Goal: Information Seeking & Learning: Learn about a topic

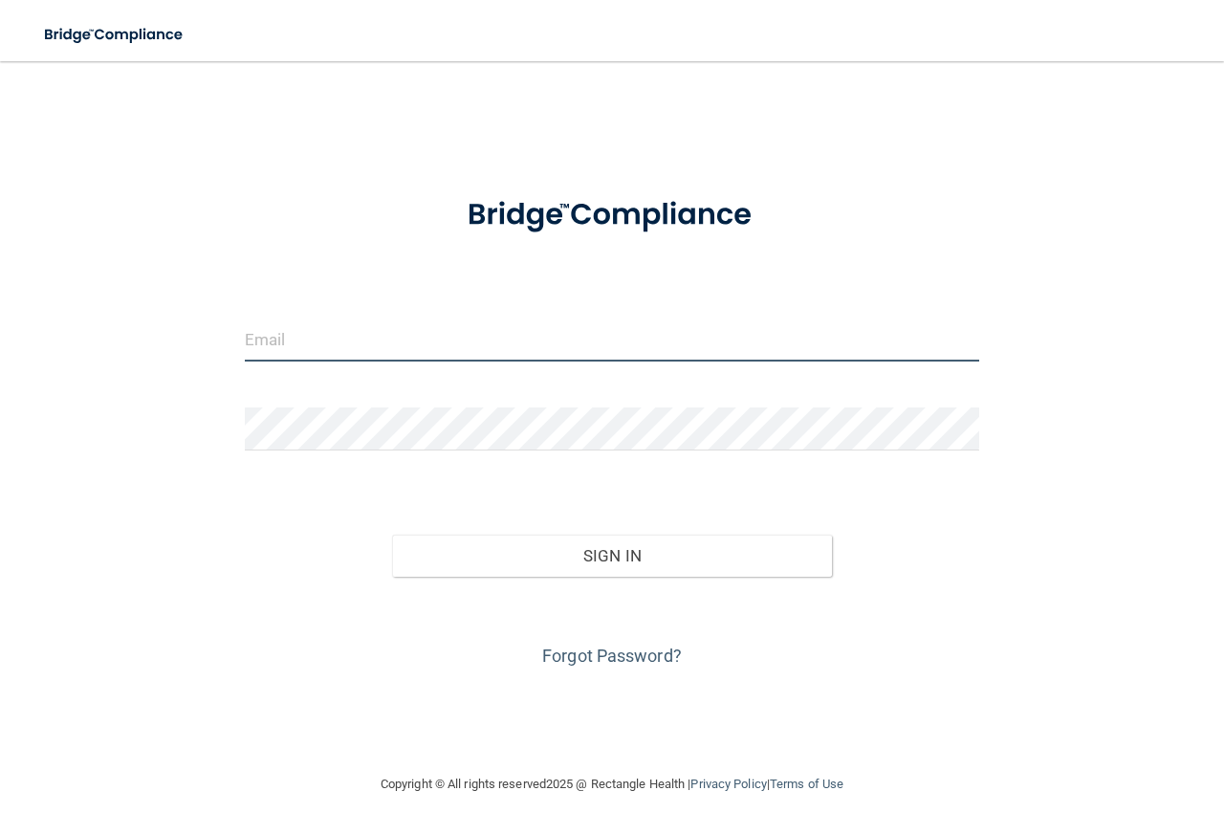
click at [368, 335] on input "email" at bounding box center [612, 339] width 734 height 43
click at [367, 344] on input "email" at bounding box center [612, 339] width 734 height 43
type input "[EMAIL_ADDRESS][DOMAIN_NAME]"
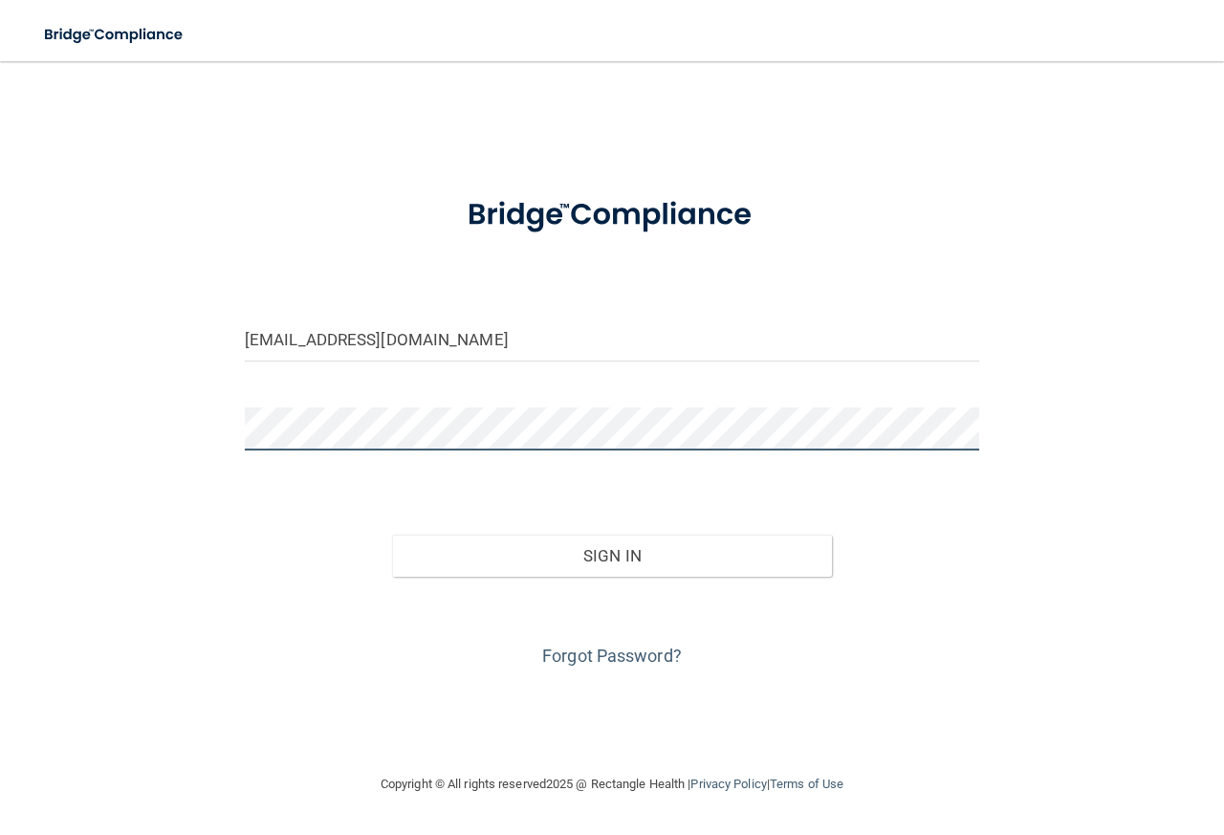
click at [392, 534] on button "Sign In" at bounding box center [612, 555] width 441 height 42
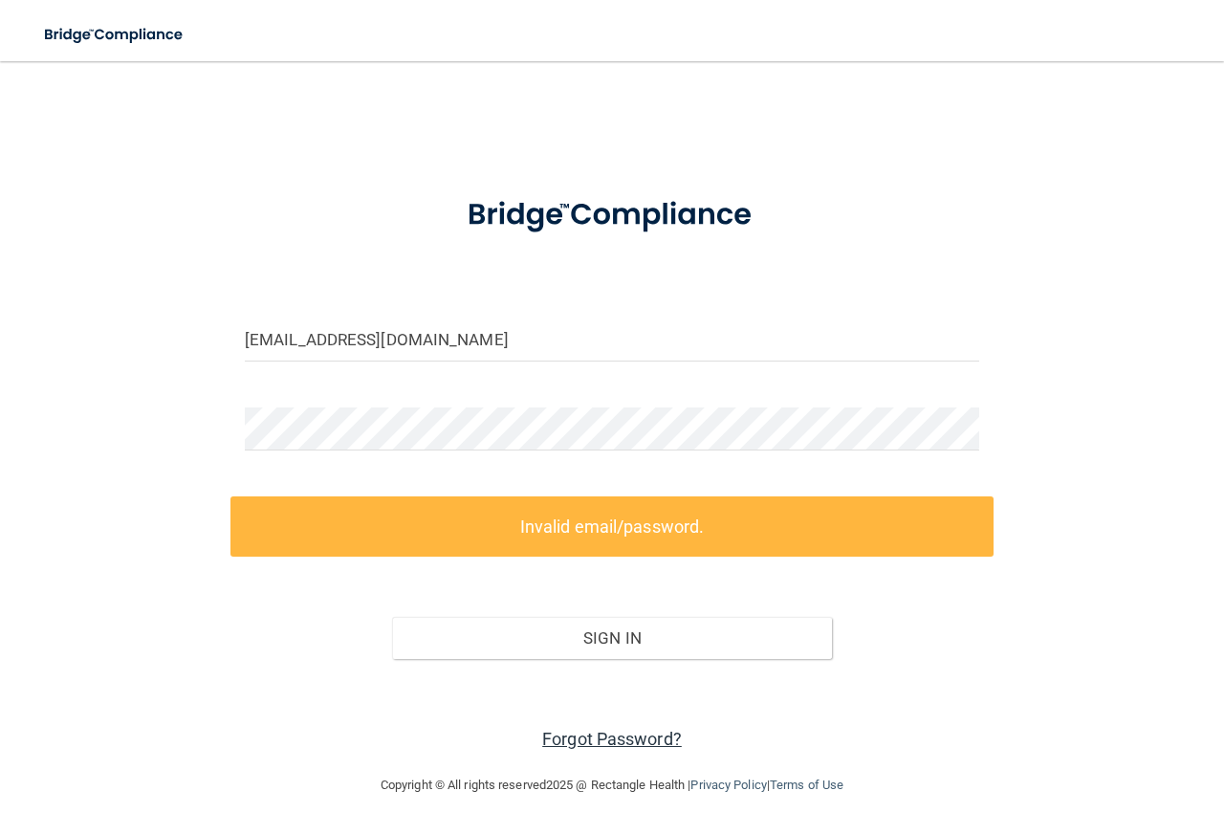
click at [593, 735] on link "Forgot Password?" at bounding box center [612, 738] width 140 height 20
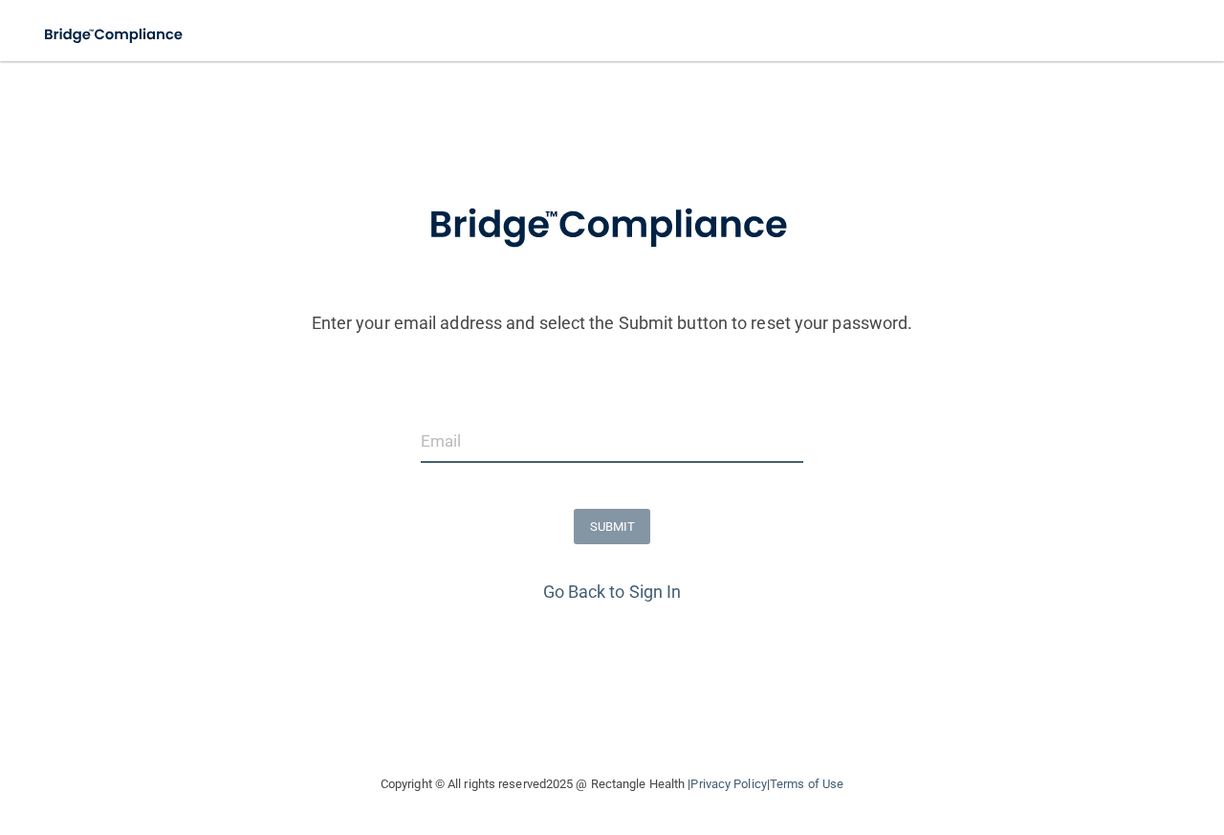
click at [566, 438] on input "email" at bounding box center [612, 441] width 382 height 43
type input "[EMAIL_ADDRESS][DOMAIN_NAME]"
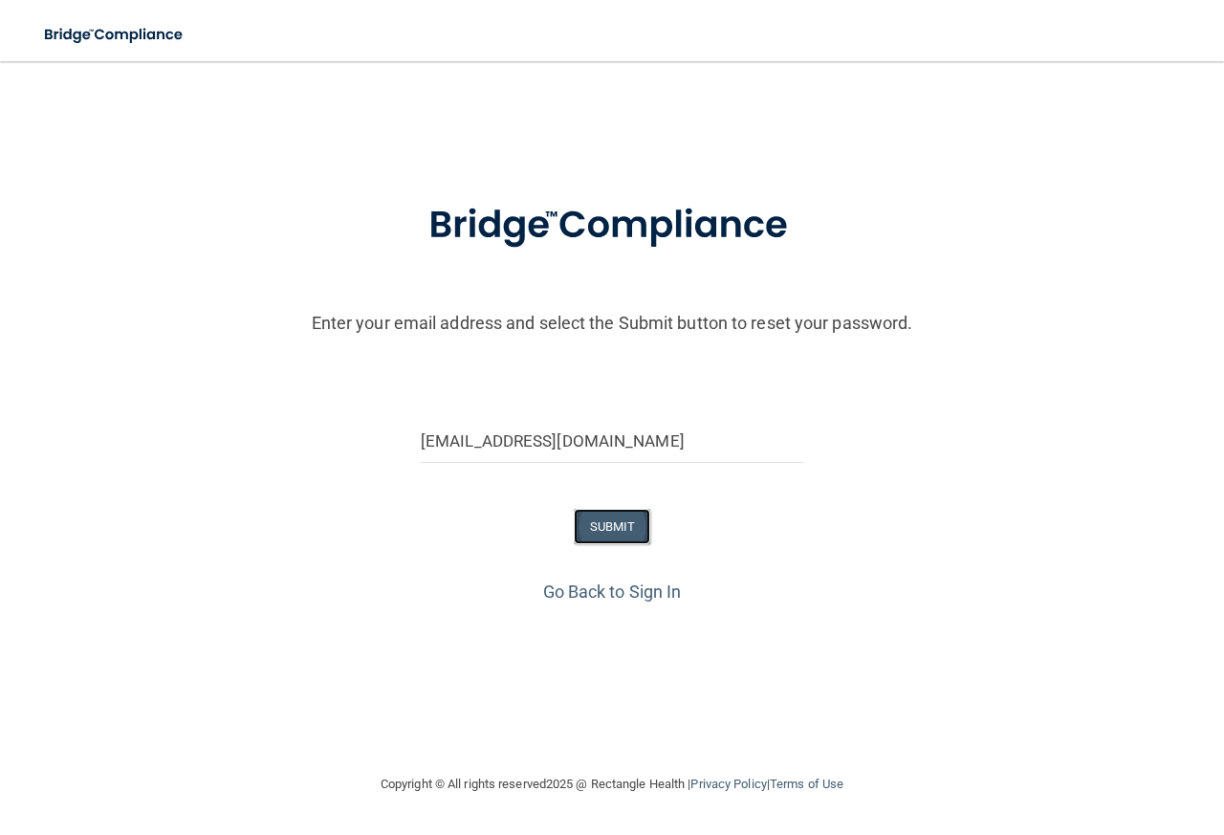
click at [617, 524] on button "SUBMIT" at bounding box center [612, 526] width 77 height 35
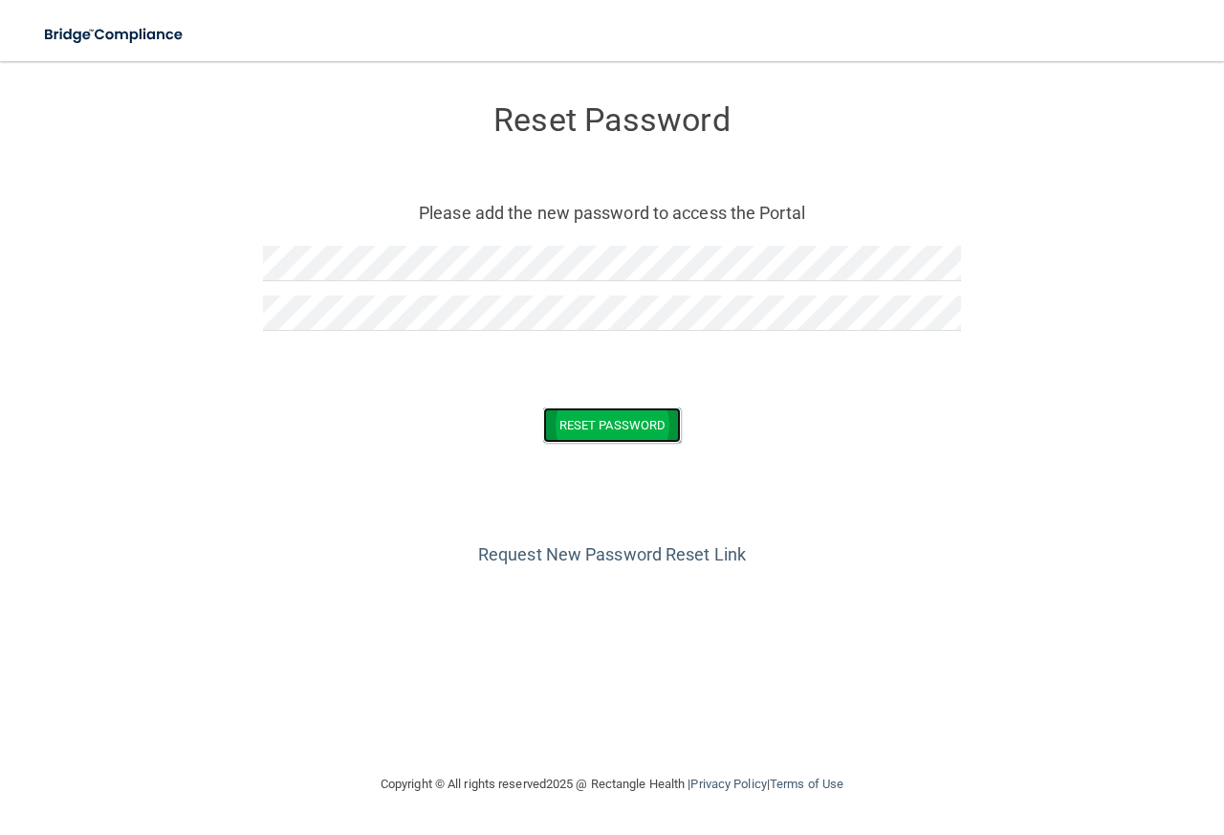
click at [650, 435] on button "Reset Password" at bounding box center [612, 424] width 138 height 35
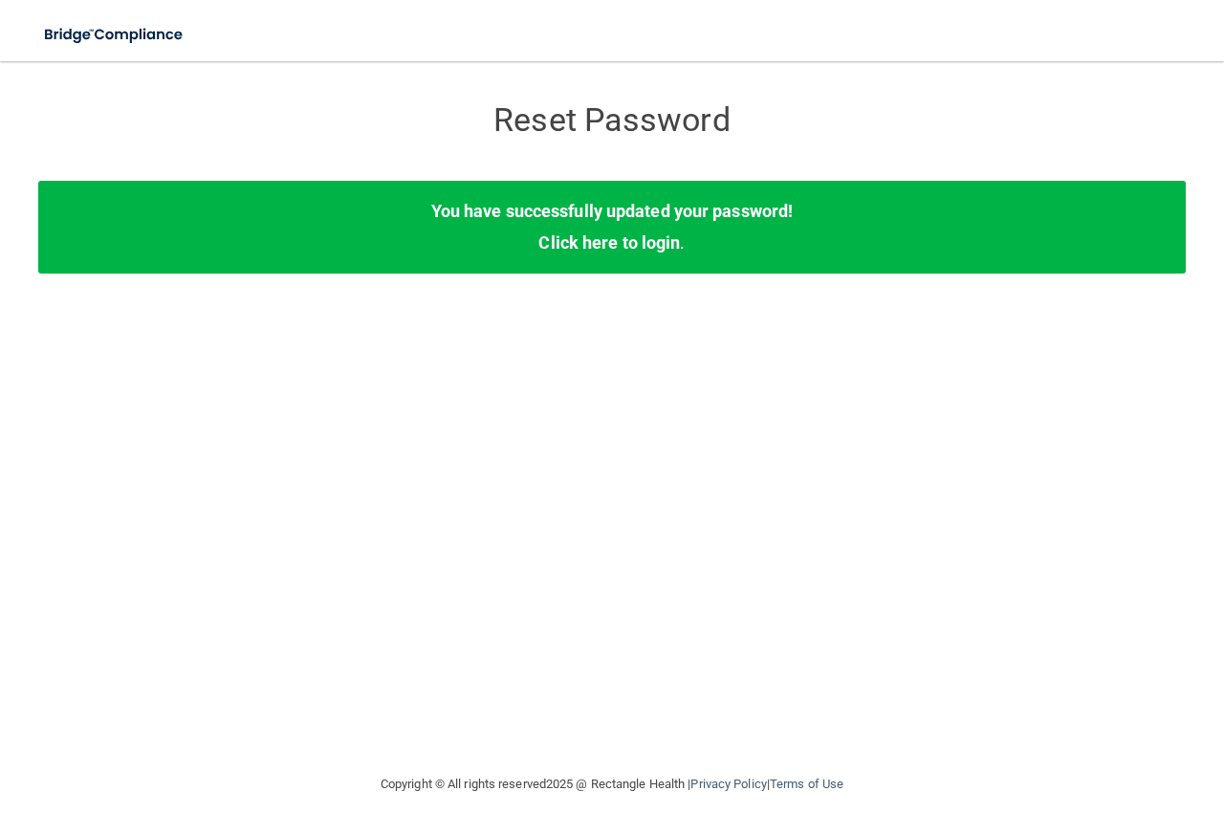
click at [619, 253] on div "You have successfully updated your password! Click here to login ." at bounding box center [611, 227] width 1147 height 92
click at [644, 240] on link "Click here to login" at bounding box center [608, 242] width 141 height 20
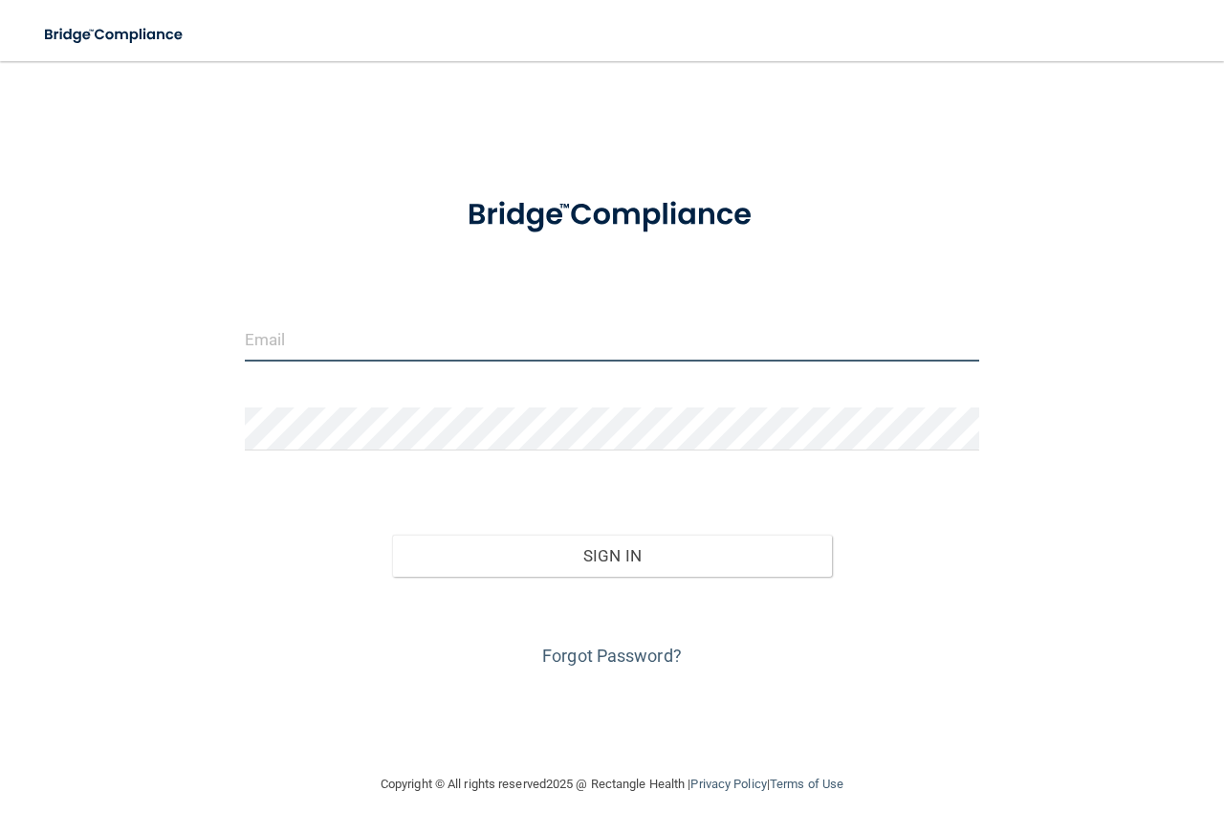
click at [399, 332] on input "email" at bounding box center [612, 339] width 734 height 43
type input "[EMAIL_ADDRESS][DOMAIN_NAME]"
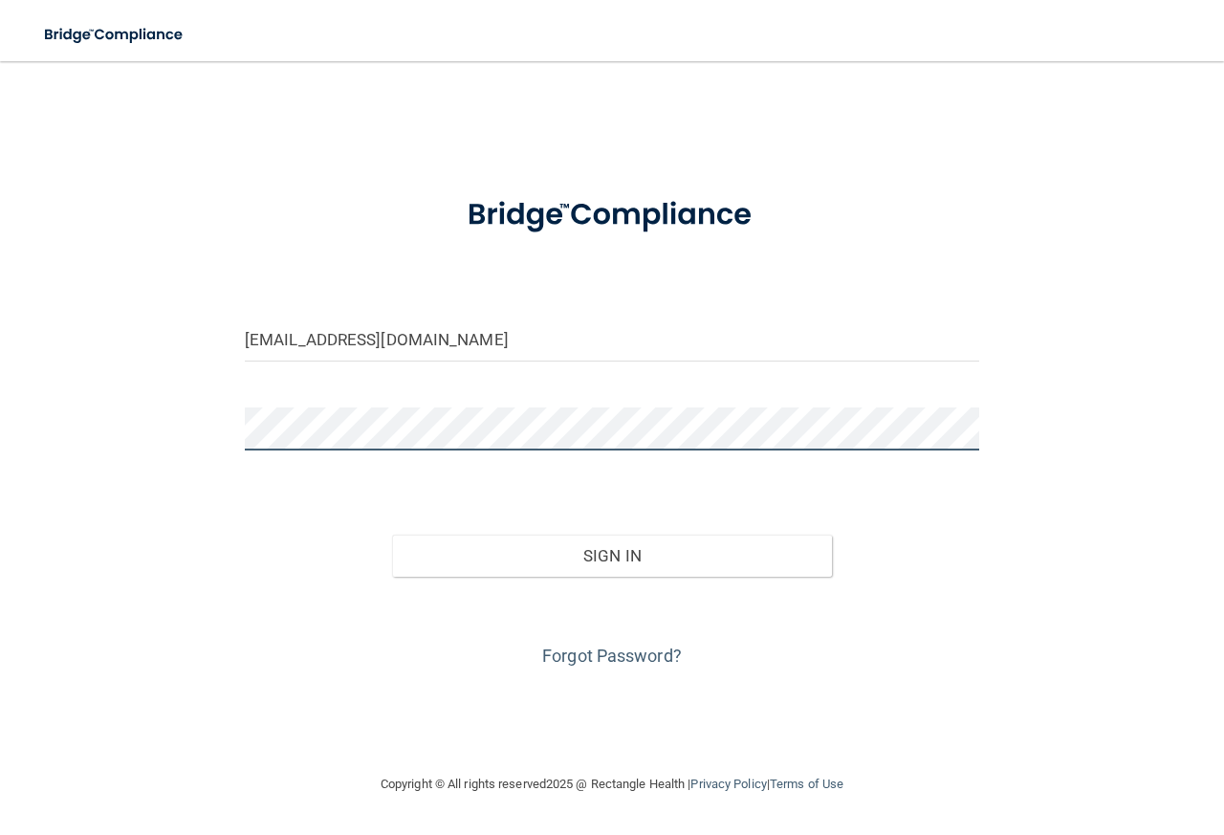
click at [392, 534] on button "Sign In" at bounding box center [612, 555] width 441 height 42
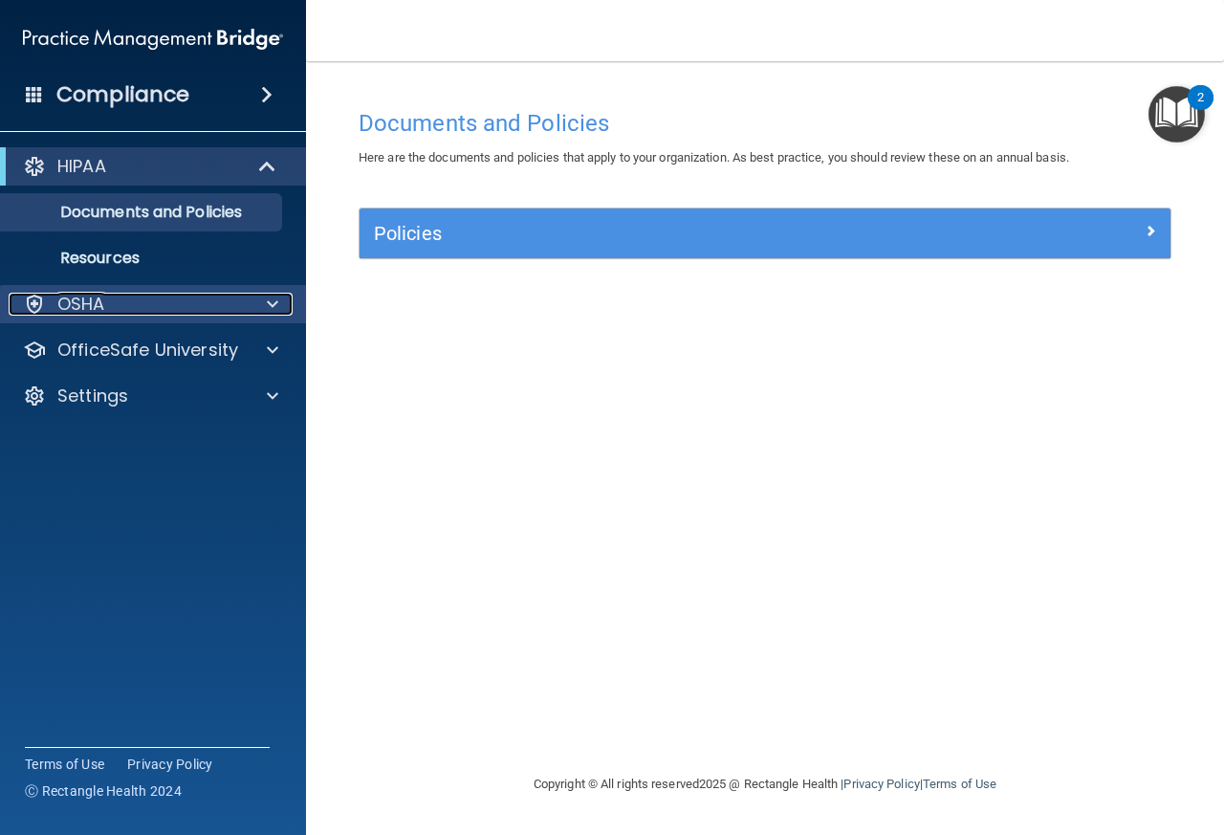
click at [263, 306] on div at bounding box center [270, 304] width 48 height 23
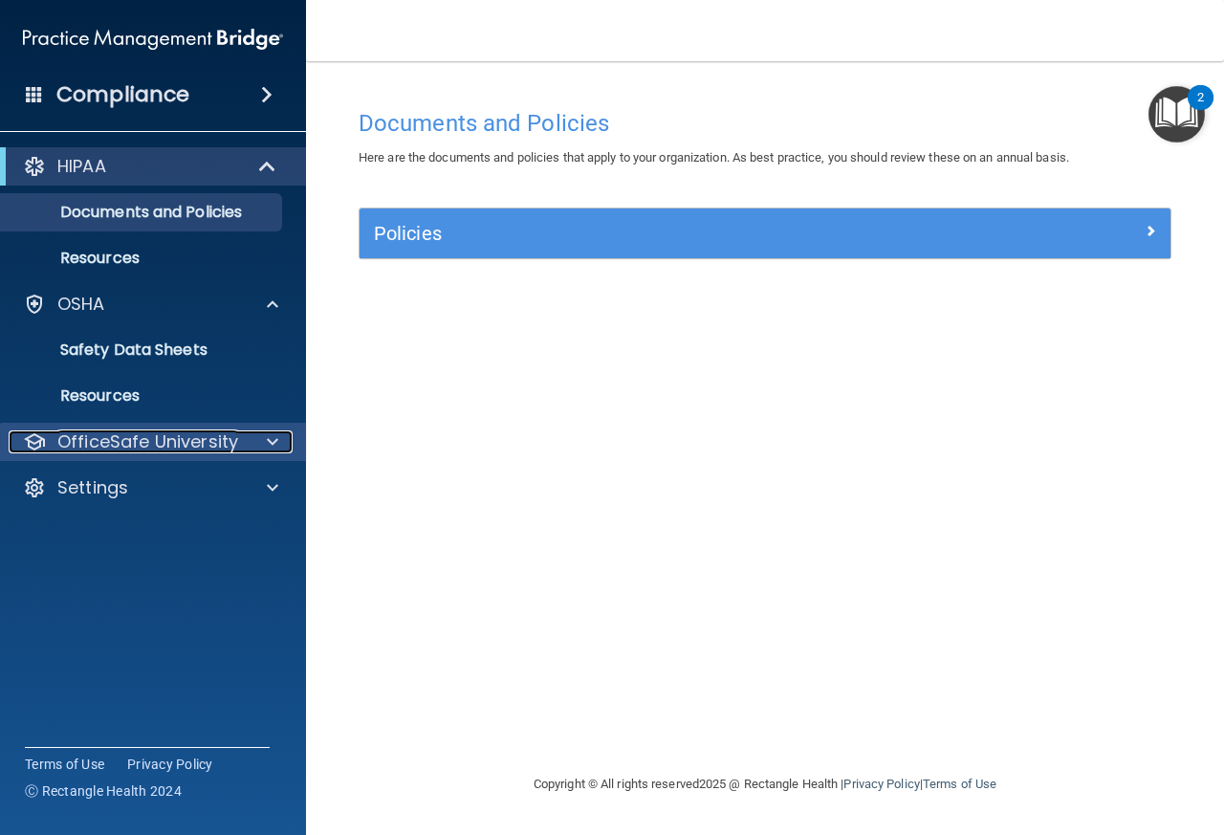
click at [186, 453] on p "OfficeSafe University" at bounding box center [147, 441] width 181 height 23
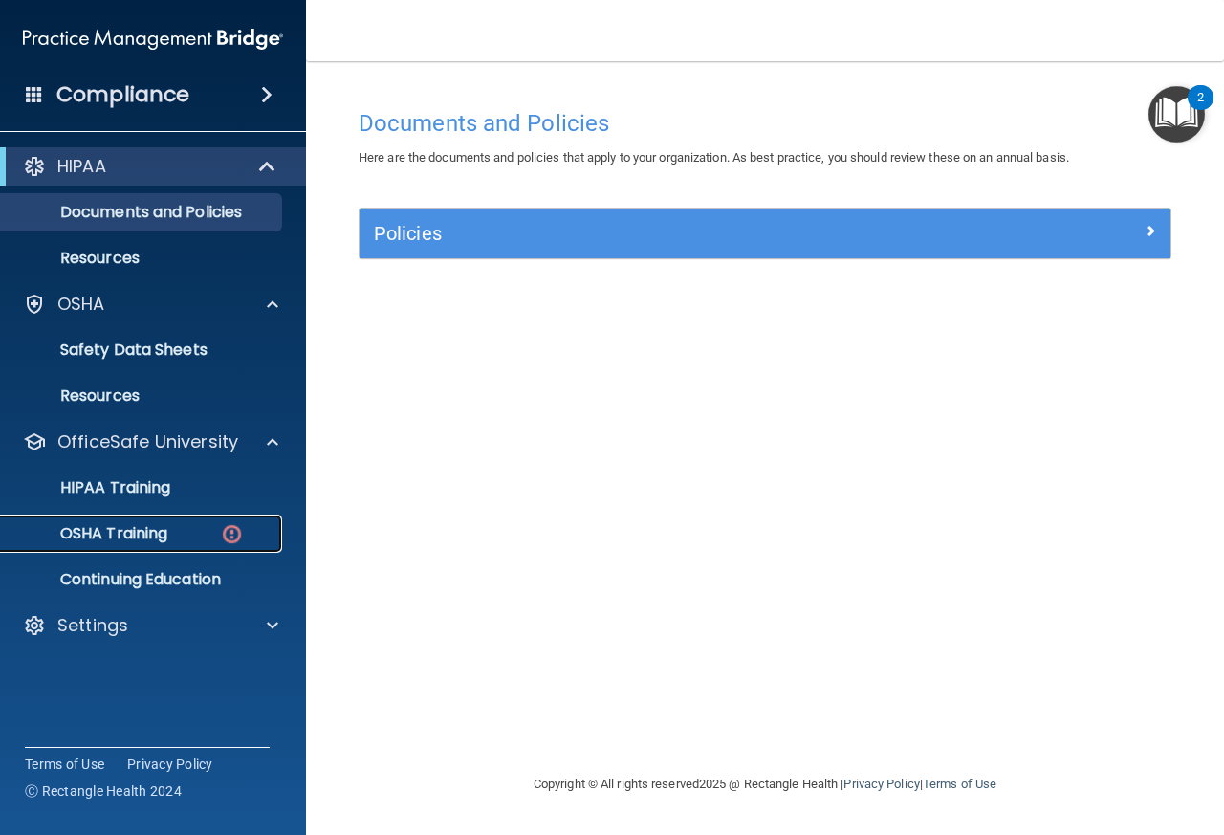
click at [193, 546] on link "OSHA Training" at bounding box center [131, 533] width 301 height 38
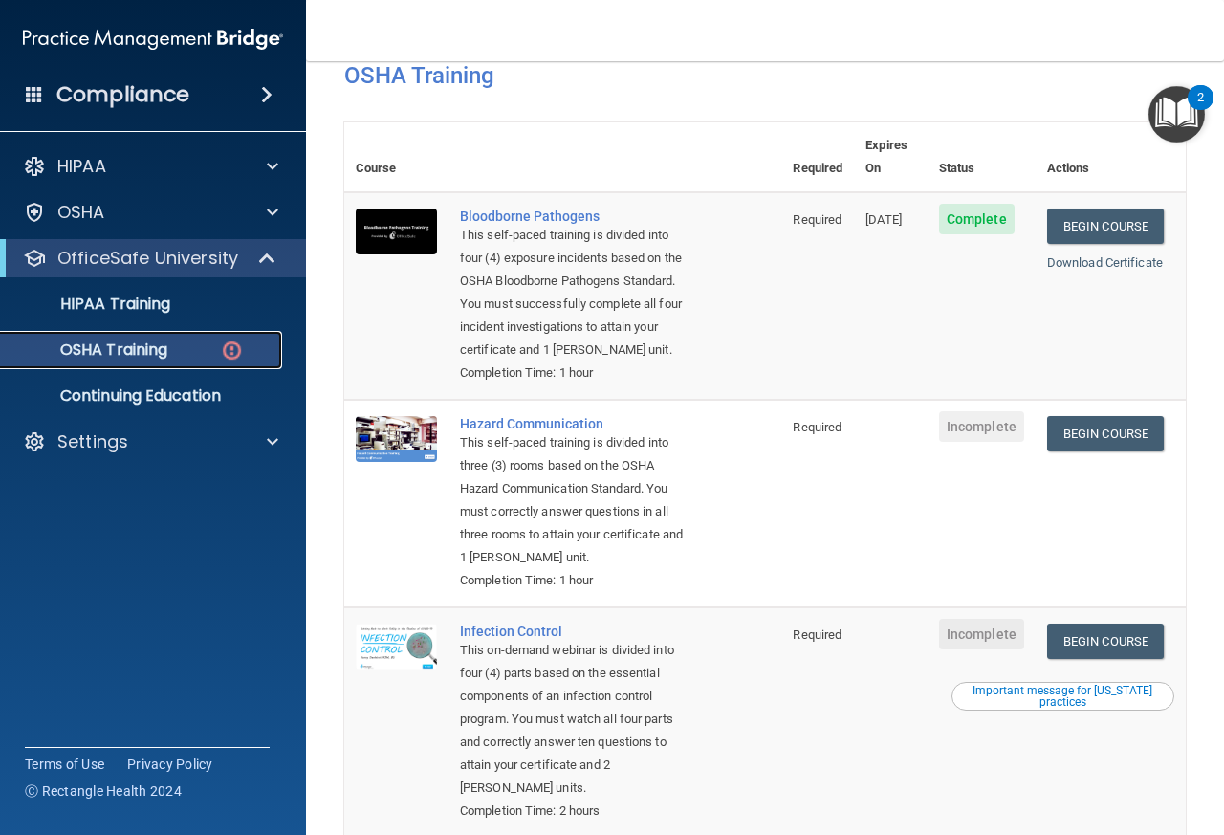
scroll to position [51, 0]
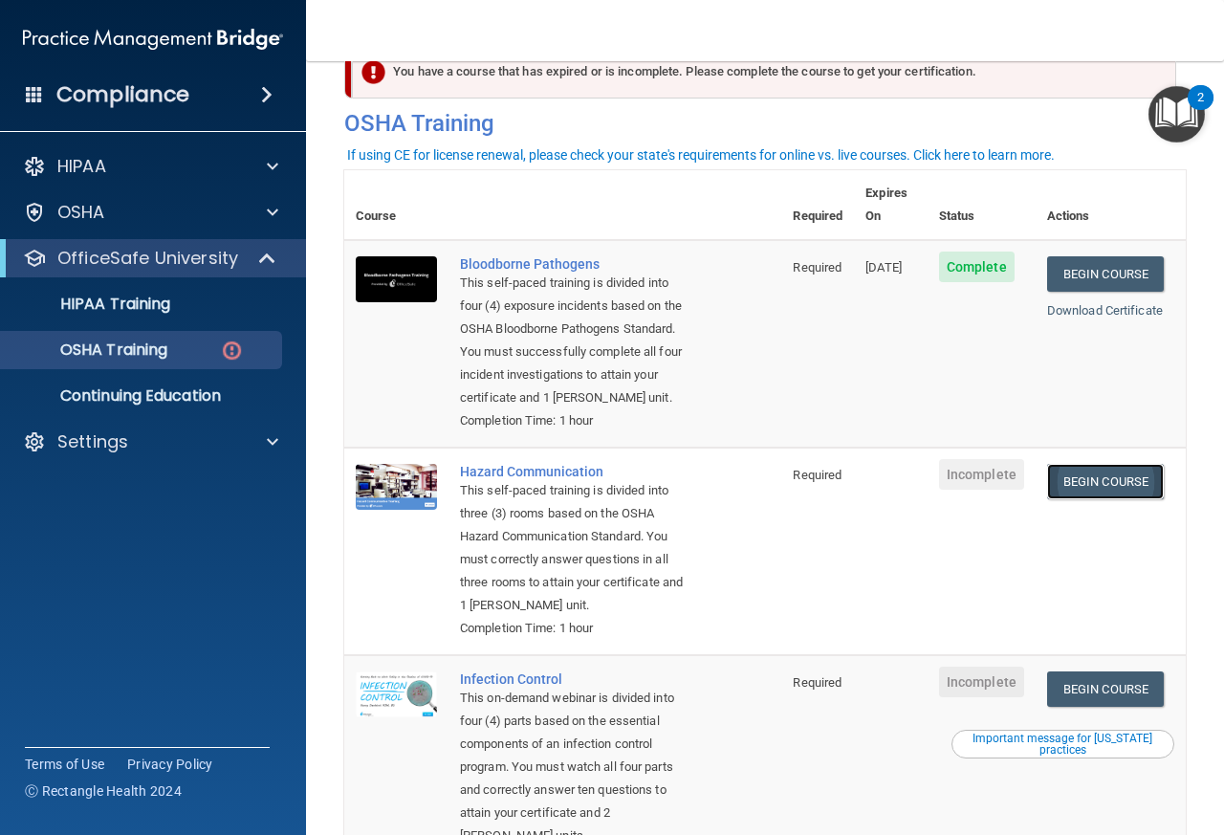
click at [1118, 499] on link "Begin Course" at bounding box center [1105, 481] width 117 height 35
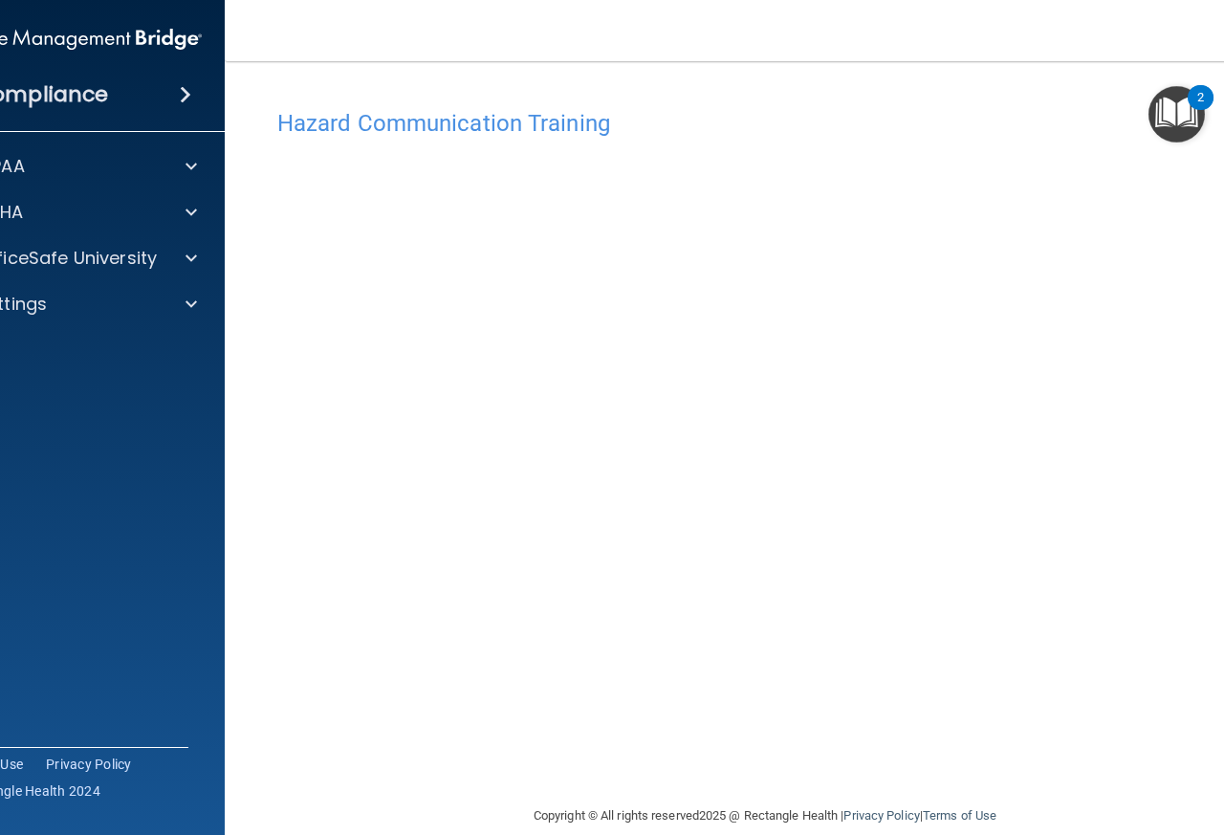
click at [1156, 128] on img "Open Resource Center, 2 new notifications" at bounding box center [1176, 114] width 56 height 56
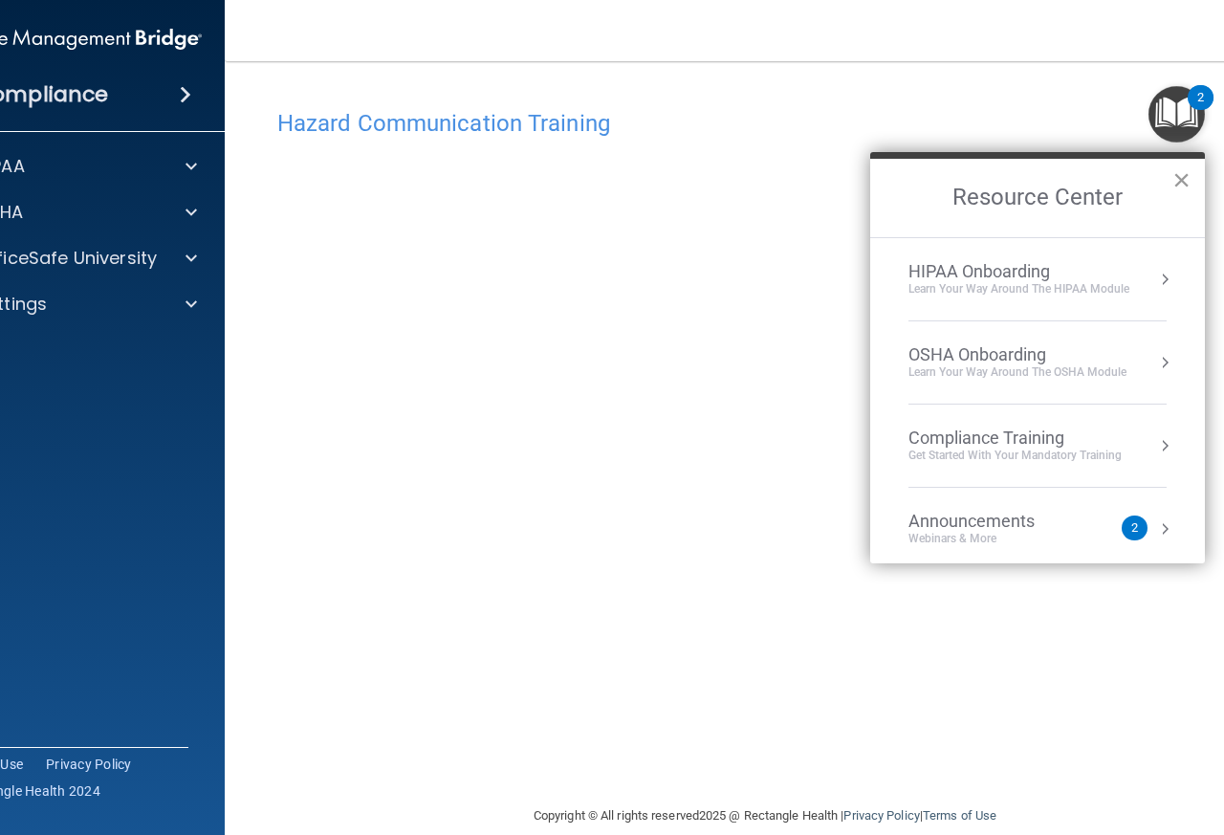
click at [1180, 175] on button "×" at bounding box center [1181, 179] width 18 height 31
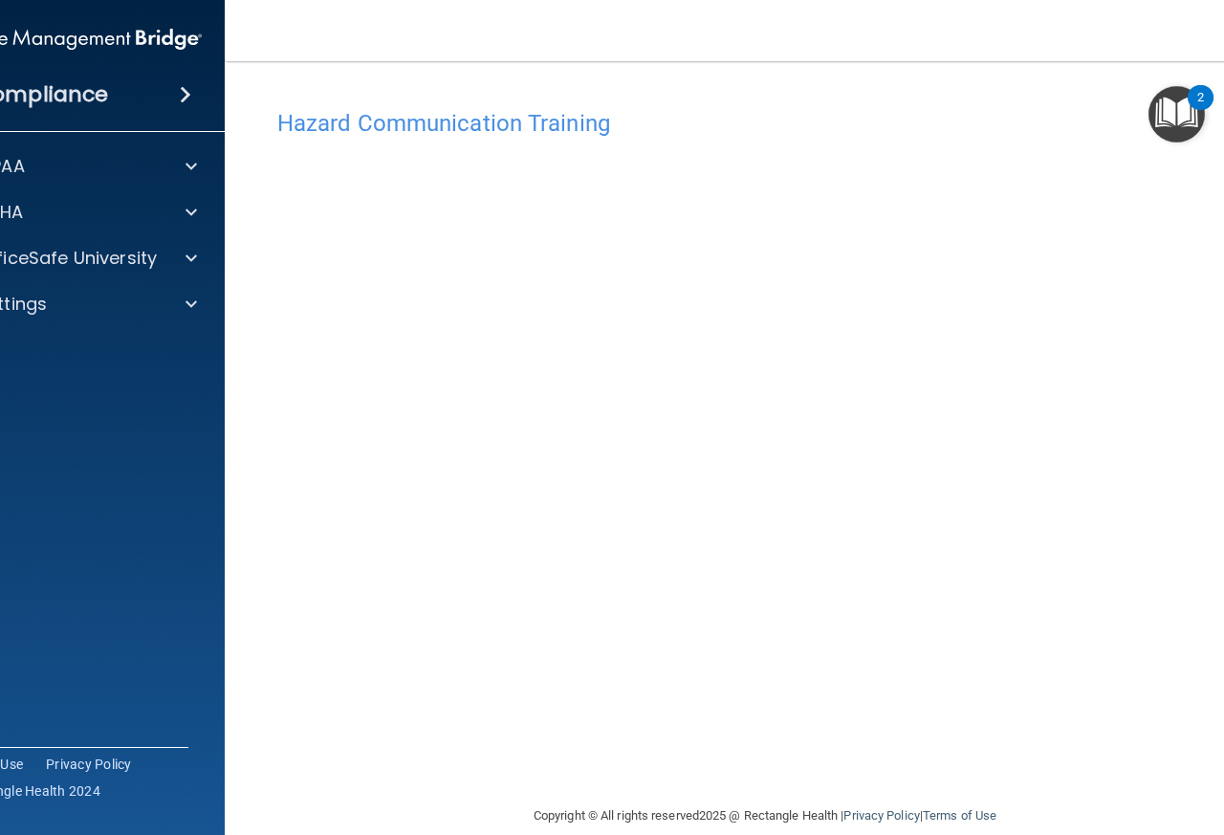
scroll to position [27, 0]
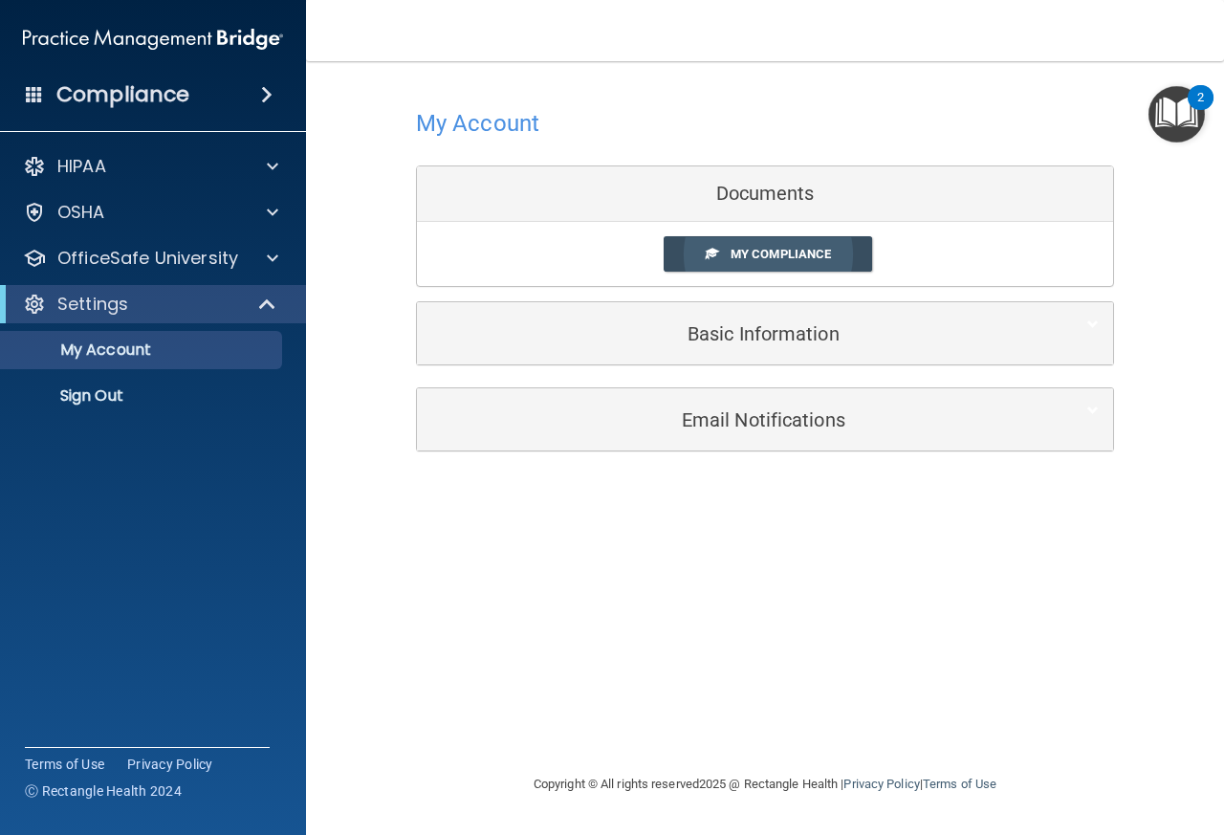
click at [764, 250] on span "My Compliance" at bounding box center [780, 254] width 100 height 14
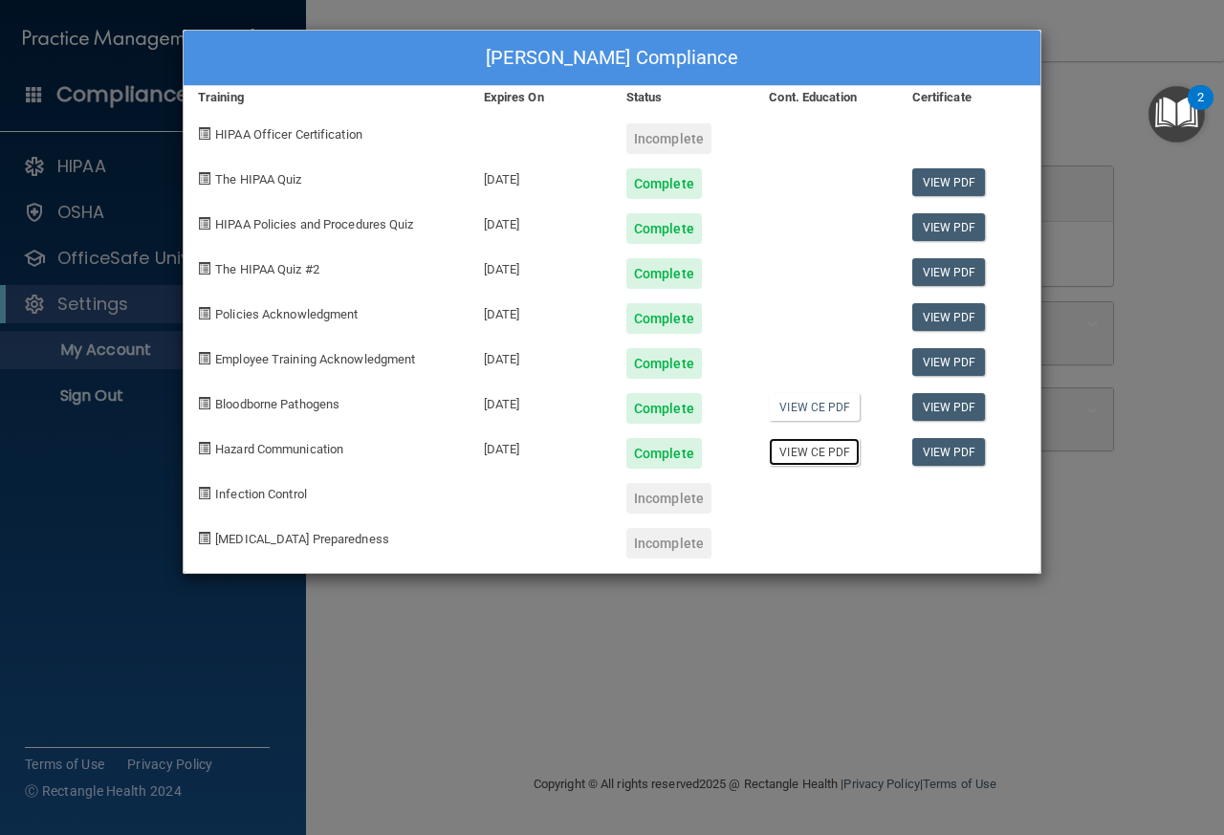
click at [808, 450] on link "View CE PDF" at bounding box center [814, 452] width 91 height 28
click at [337, 129] on span "HIPAA Officer Certification" at bounding box center [288, 134] width 147 height 14
click at [1106, 67] on div "Shannon Doak's Compliance Training Expires On Status Cont. Education Certificat…" at bounding box center [612, 417] width 1224 height 835
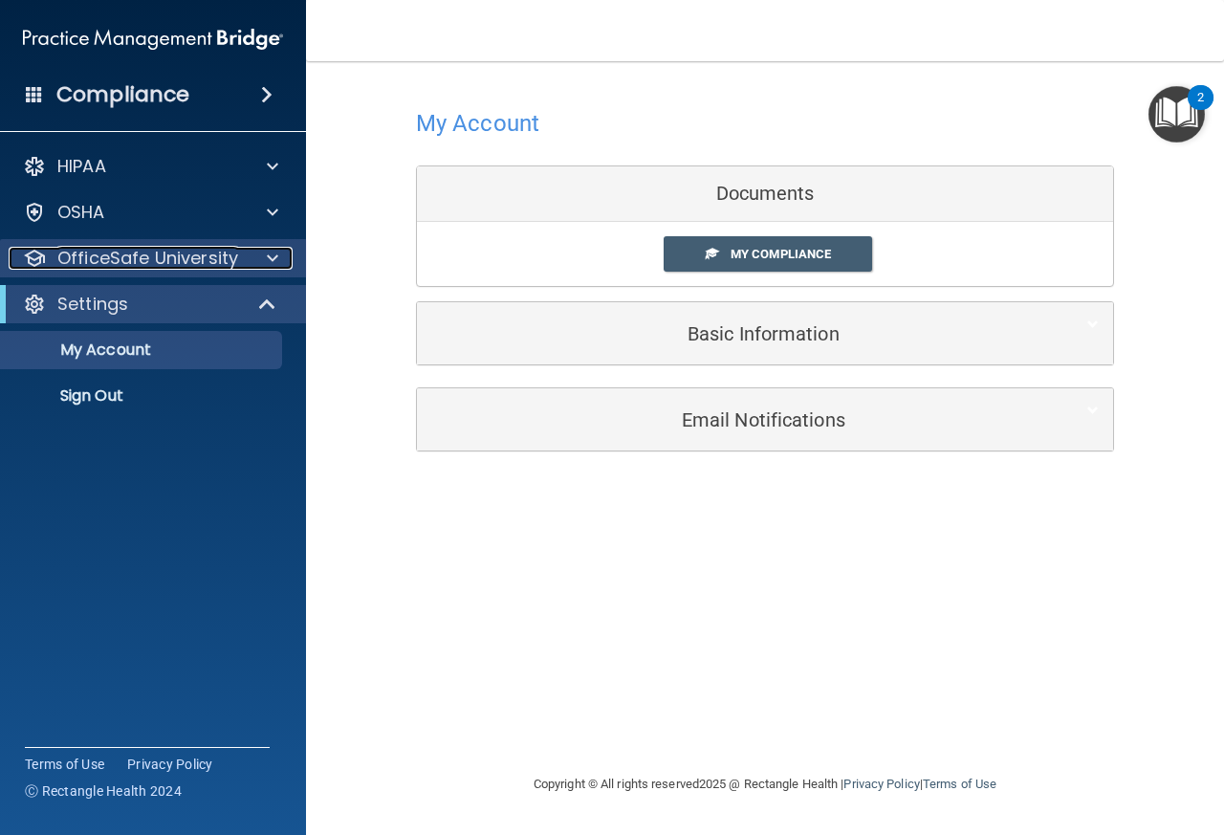
click at [76, 262] on p "OfficeSafe University" at bounding box center [147, 258] width 181 height 23
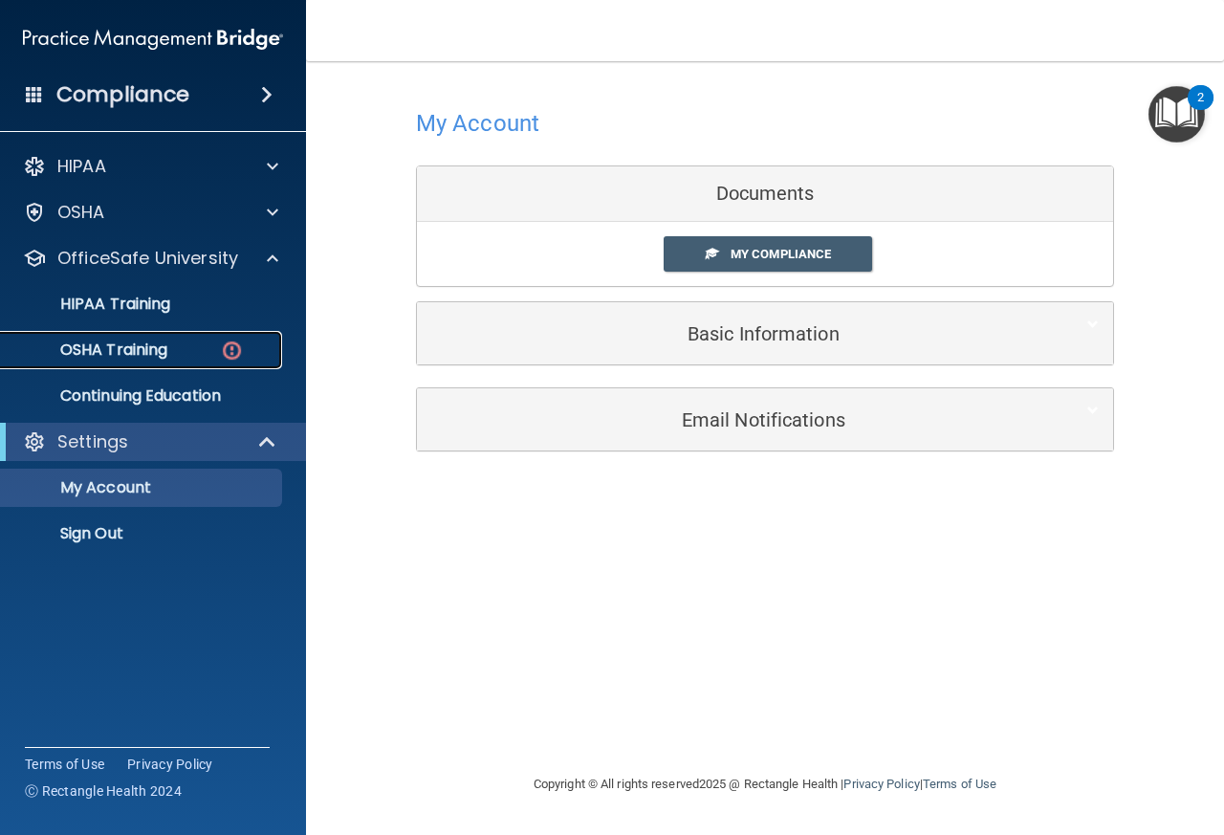
click at [119, 353] on p "OSHA Training" at bounding box center [89, 349] width 155 height 19
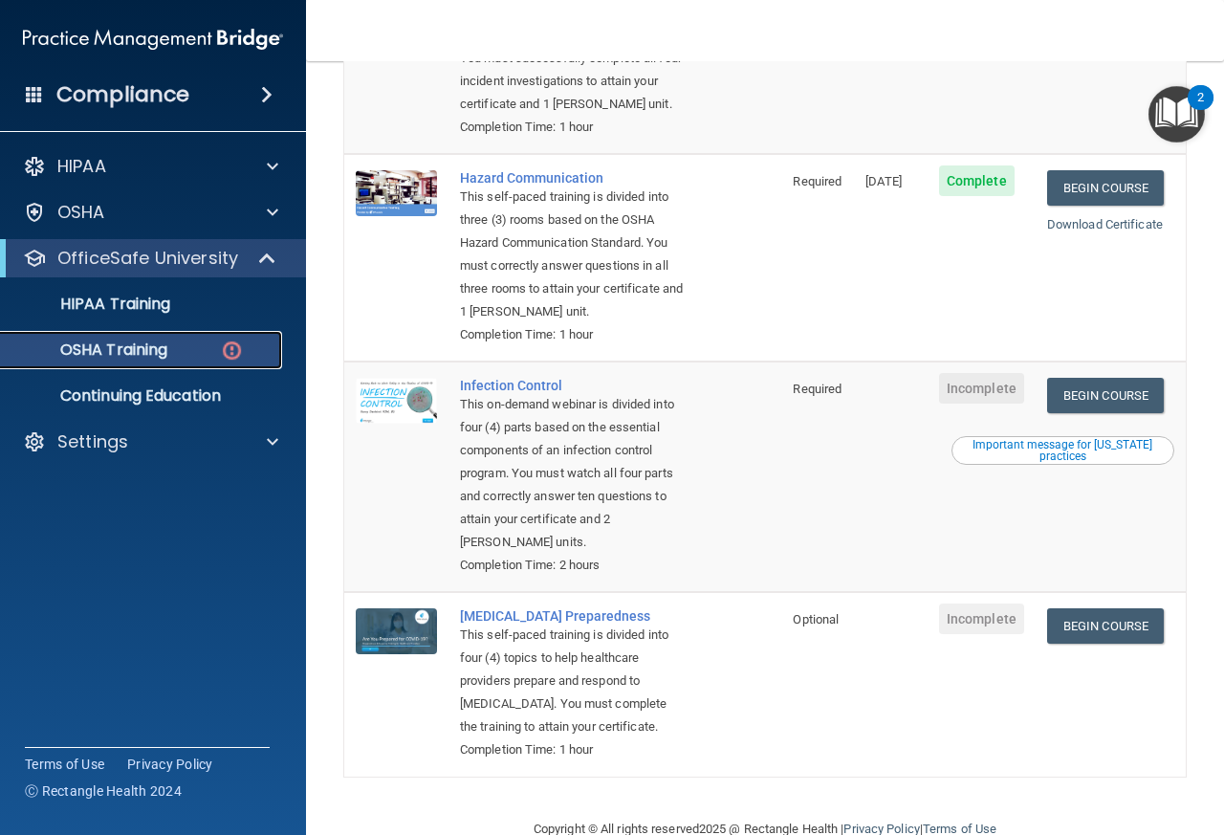
scroll to position [481, 0]
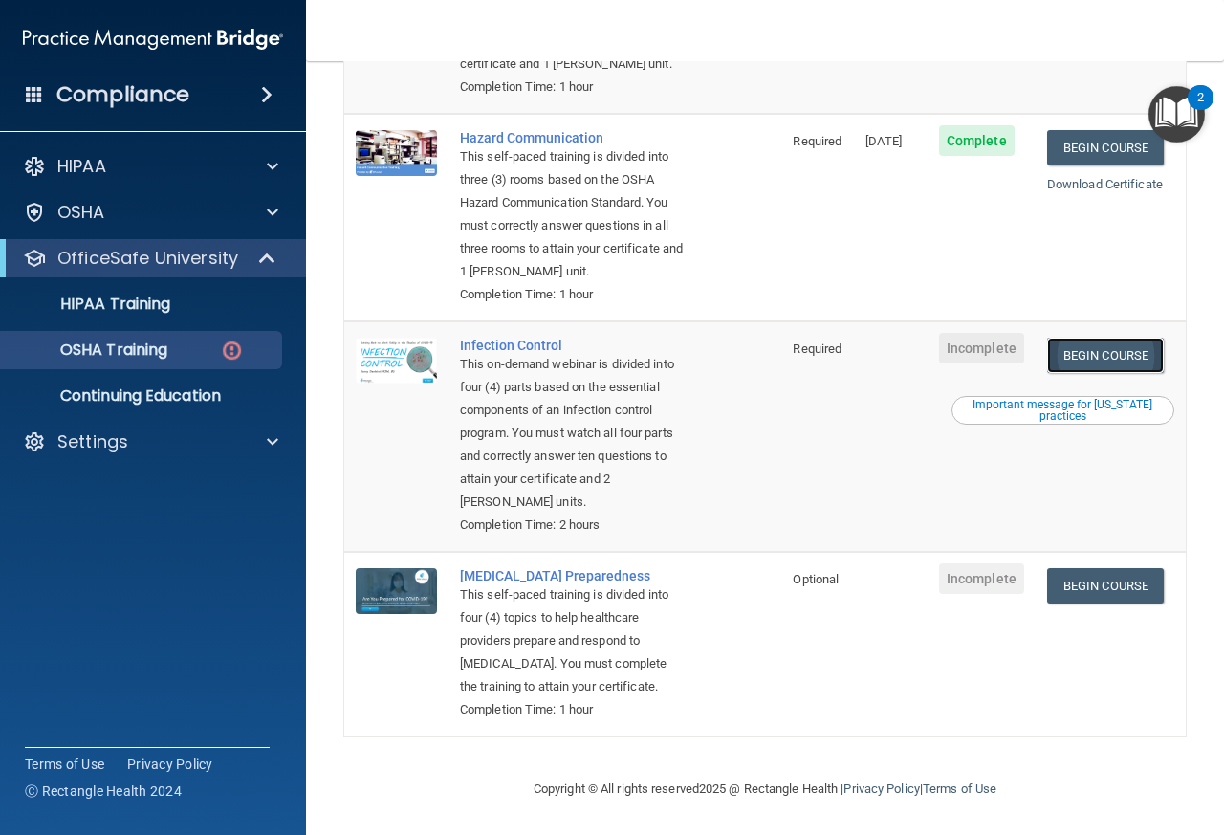
click at [1096, 337] on link "Begin Course" at bounding box center [1105, 354] width 117 height 35
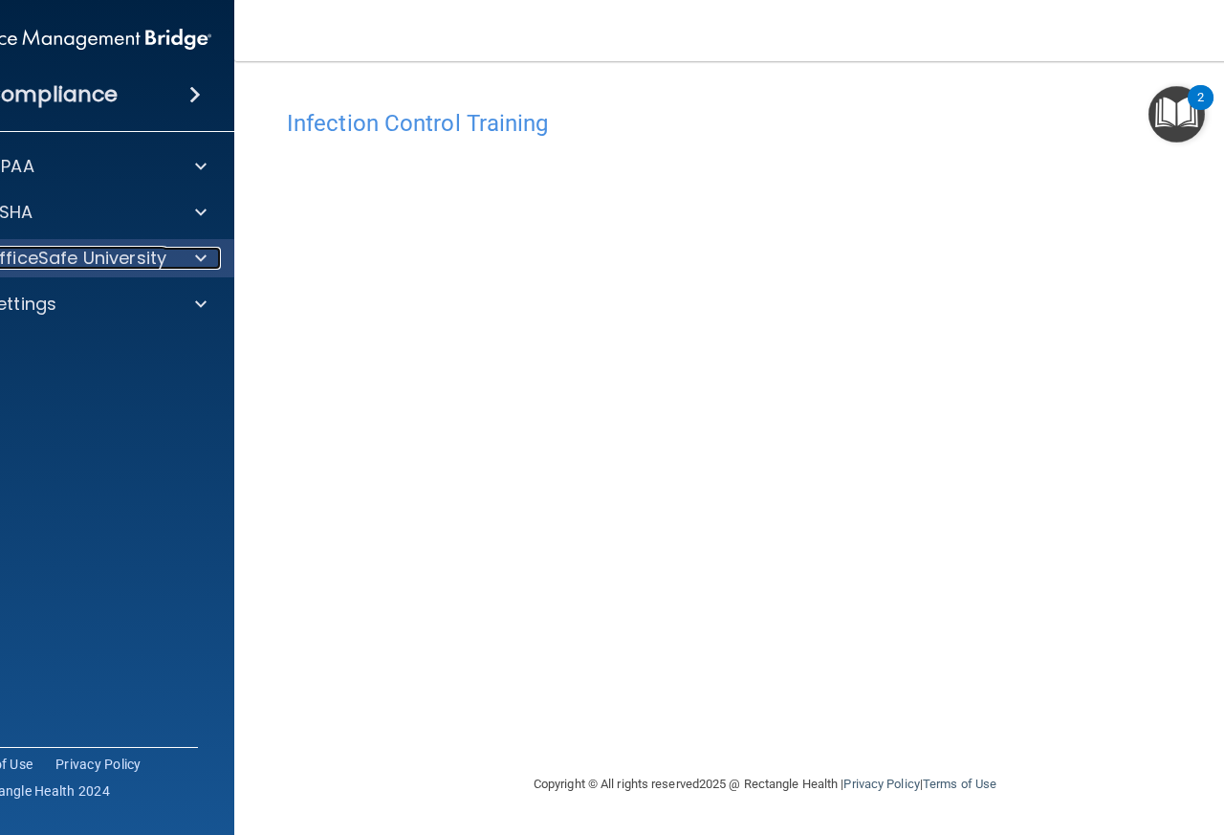
drag, startPoint x: 89, startPoint y: 258, endPoint x: 119, endPoint y: 292, distance: 45.3
click at [90, 258] on p "OfficeSafe University" at bounding box center [76, 258] width 181 height 23
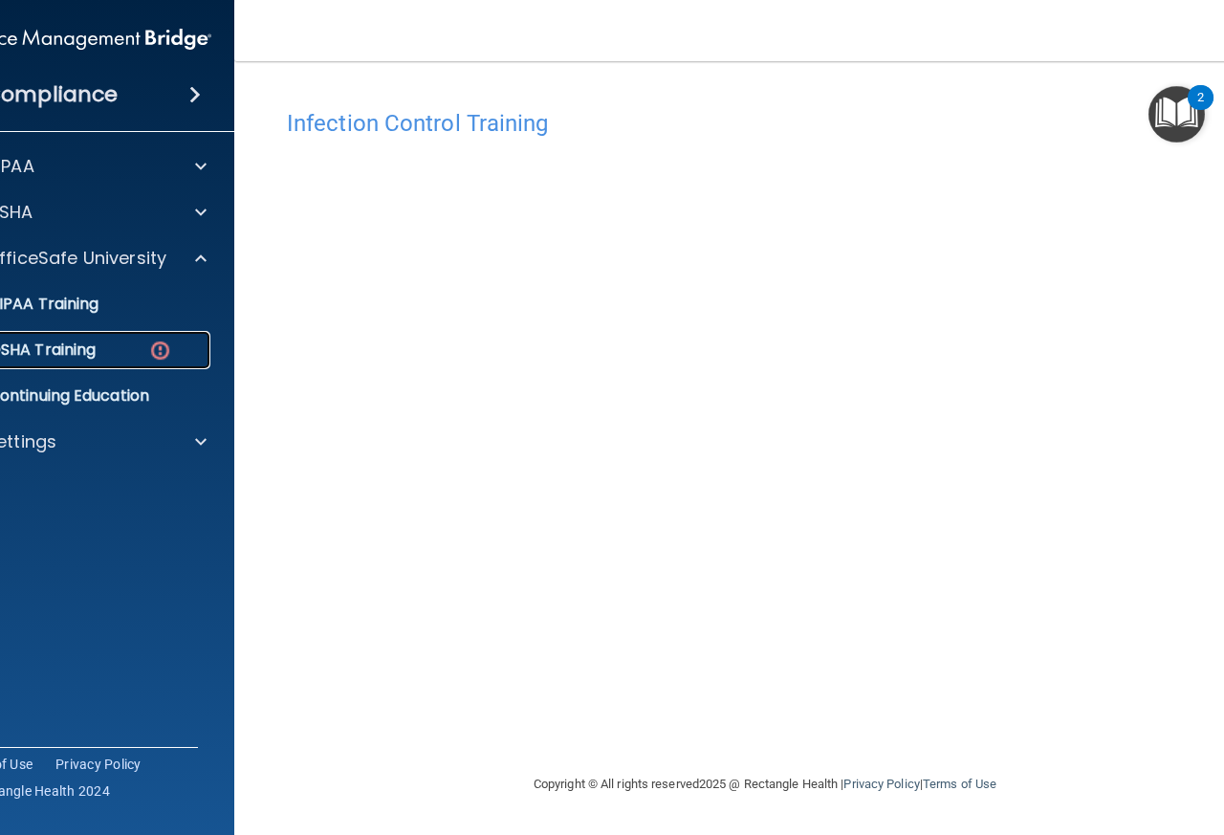
click at [71, 352] on p "OSHA Training" at bounding box center [18, 349] width 155 height 19
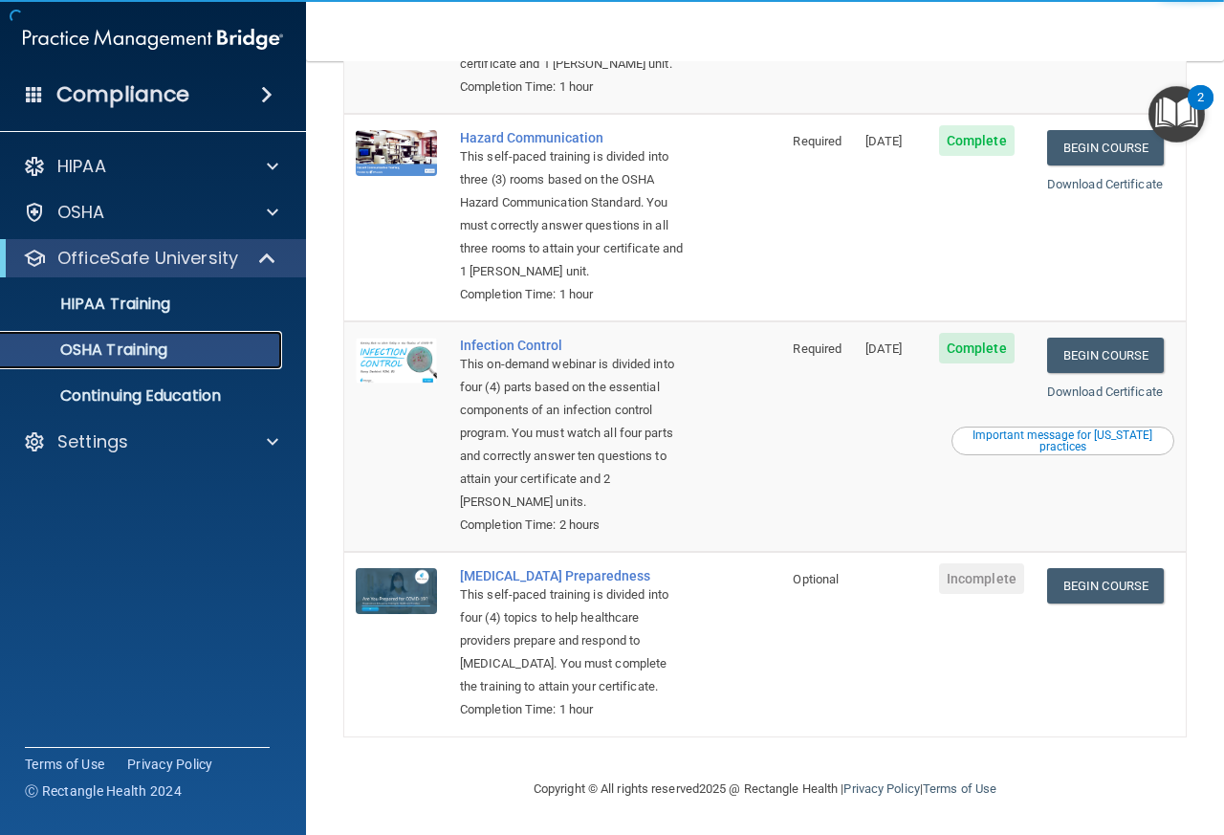
scroll to position [427, 0]
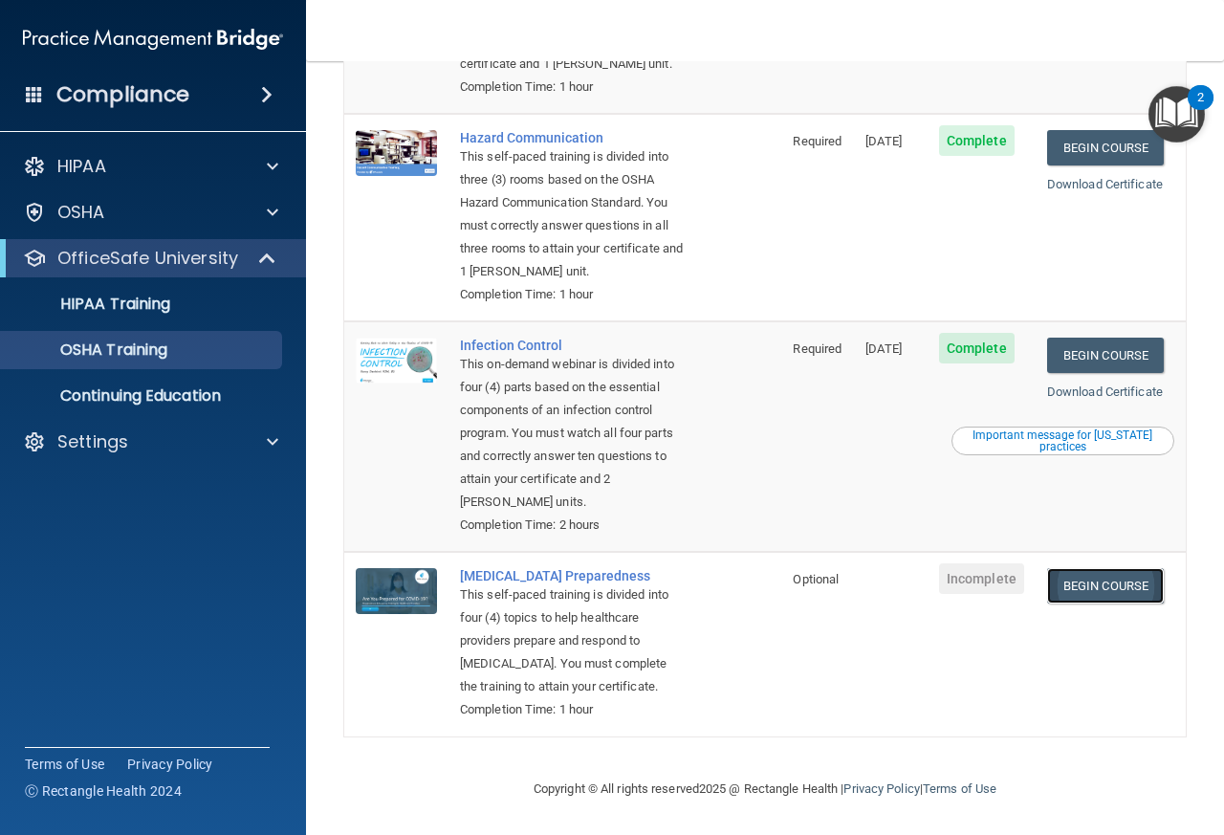
click at [1073, 570] on link "Begin Course" at bounding box center [1105, 585] width 117 height 35
click at [140, 310] on p "HIPAA Training" at bounding box center [91, 303] width 158 height 19
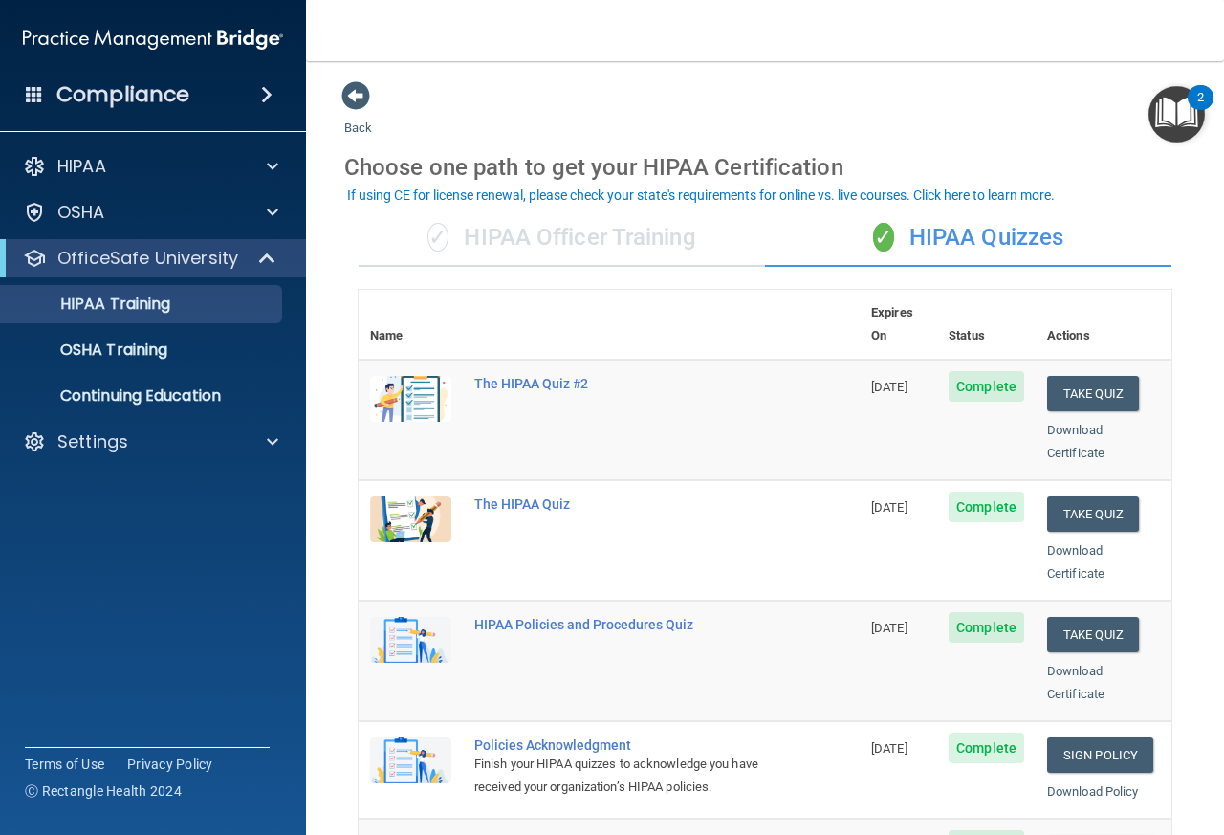
click at [624, 246] on div "✓ HIPAA Officer Training" at bounding box center [561, 237] width 406 height 57
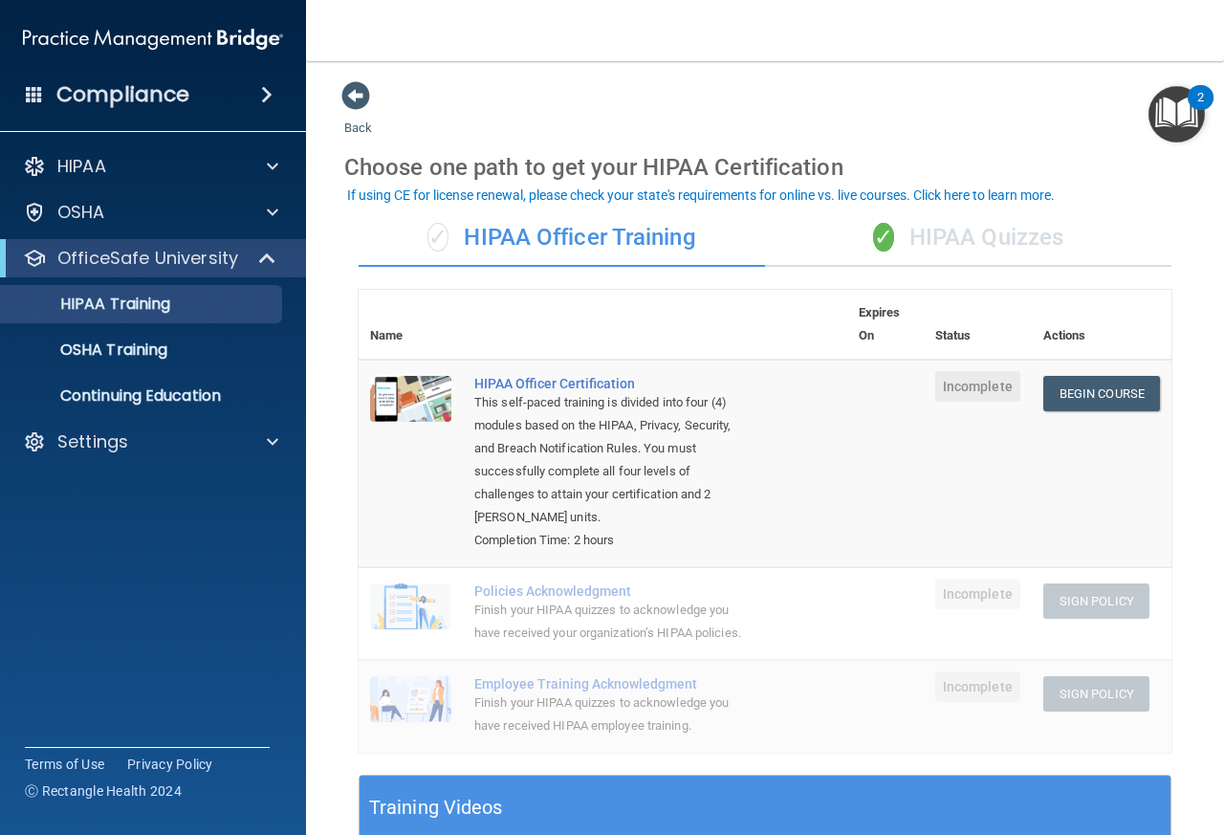
click at [902, 236] on div "✓ HIPAA Quizzes" at bounding box center [968, 237] width 406 height 57
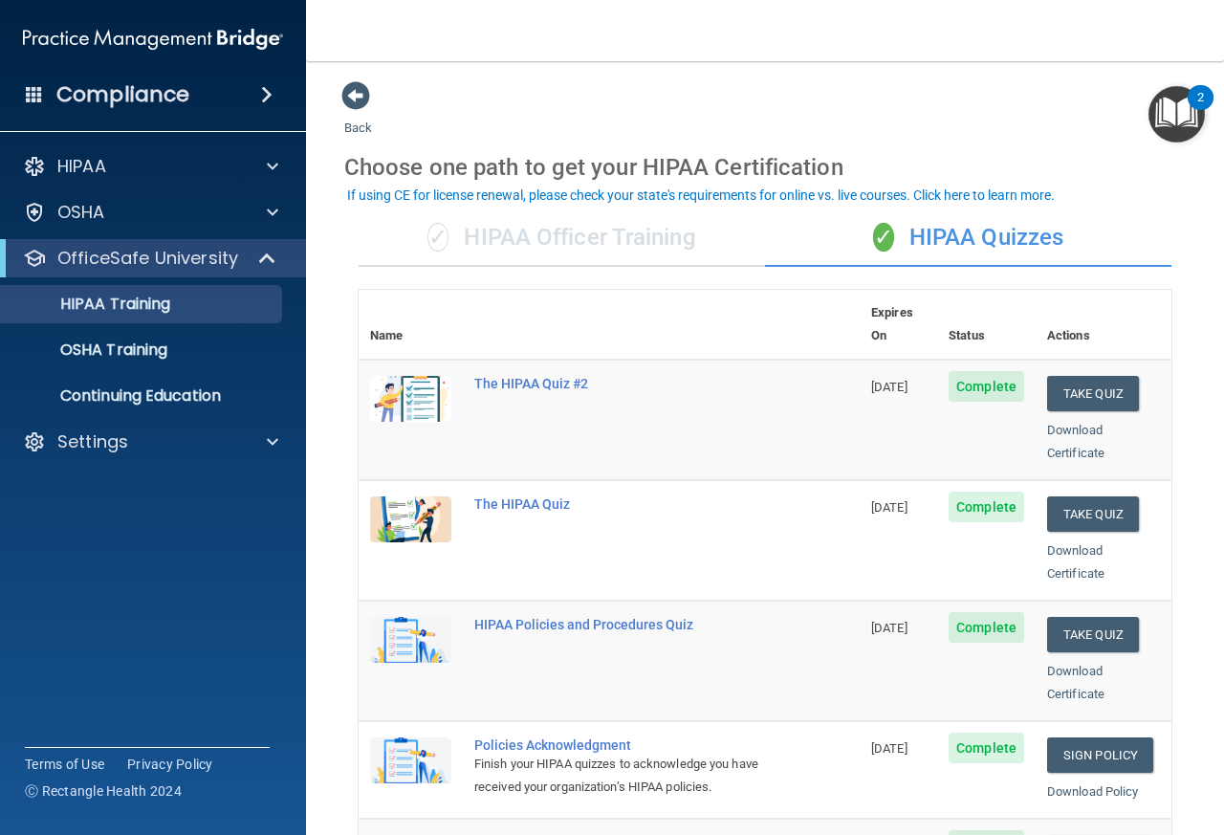
click at [475, 221] on div "✓ HIPAA Officer Training" at bounding box center [561, 237] width 406 height 57
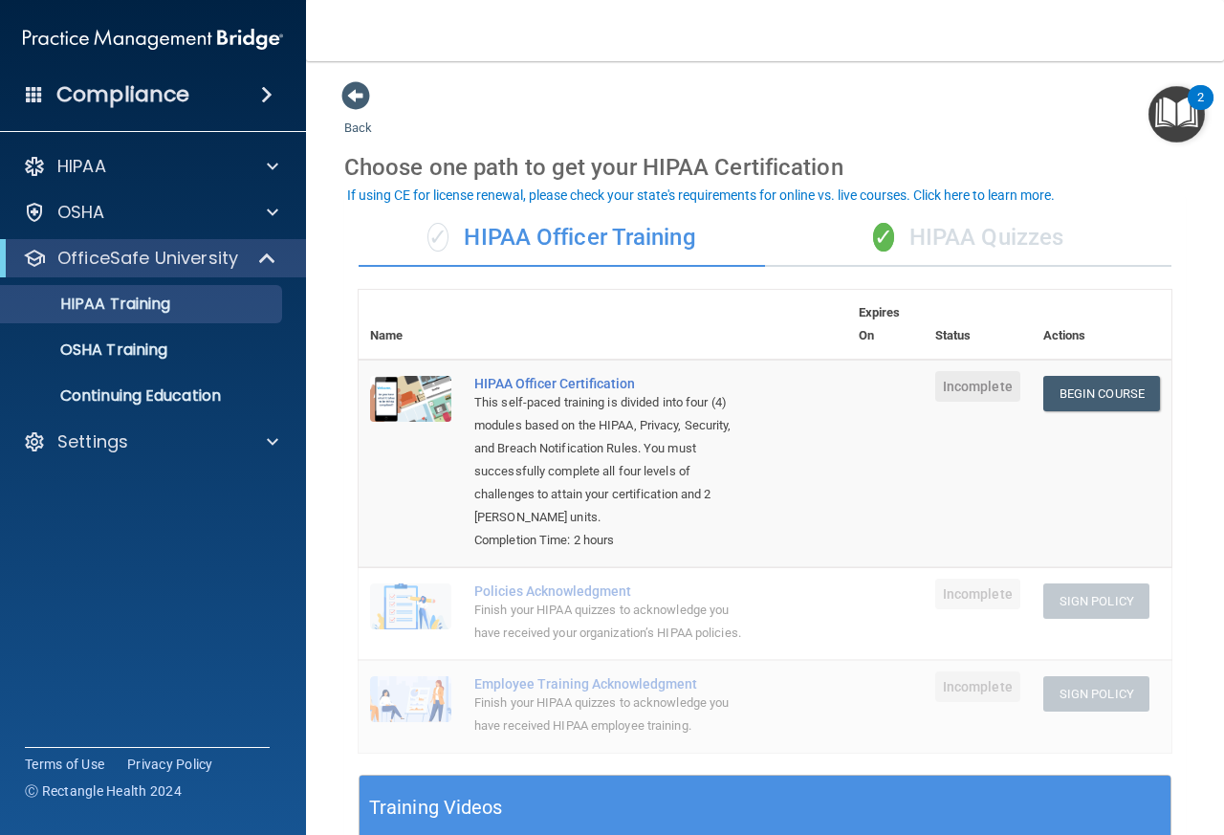
click at [980, 237] on div "✓ HIPAA Quizzes" at bounding box center [968, 237] width 406 height 57
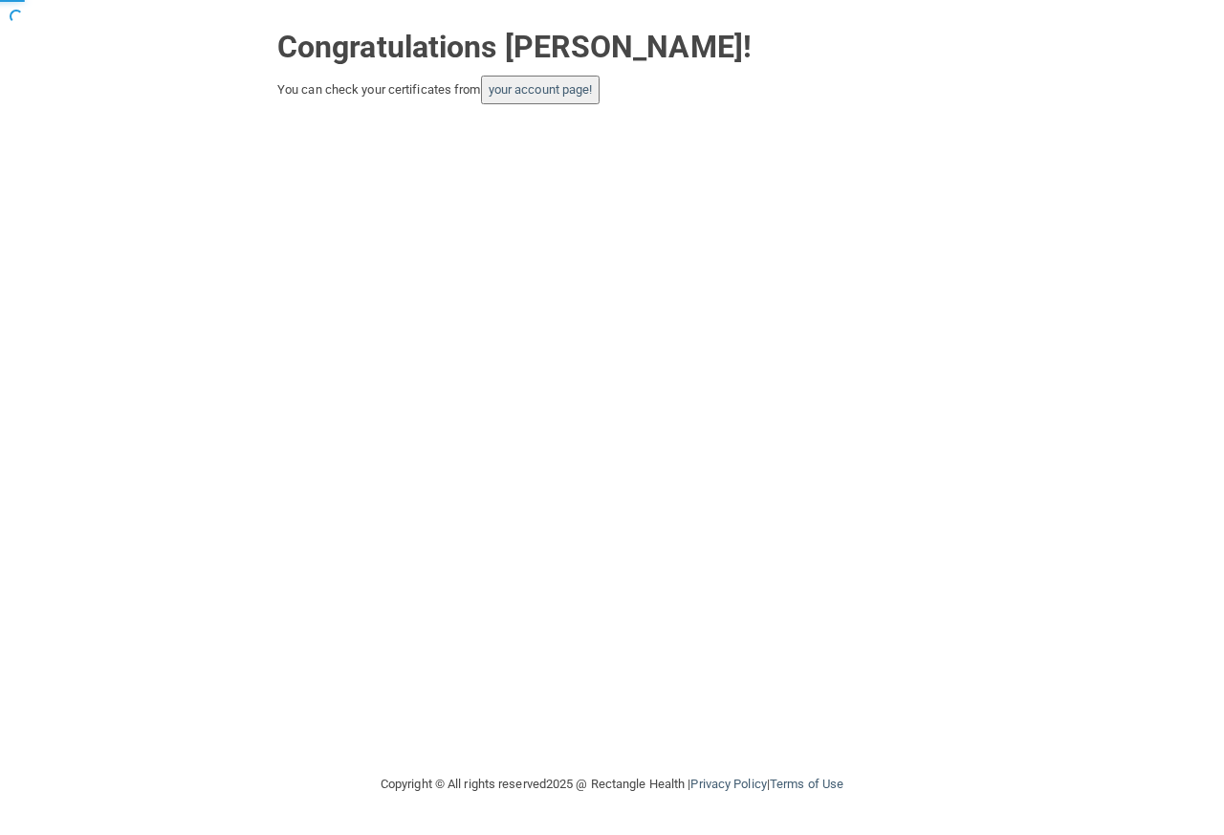
click at [572, 98] on button "your account page!" at bounding box center [540, 90] width 119 height 29
click at [555, 85] on link "your account page!" at bounding box center [541, 89] width 104 height 14
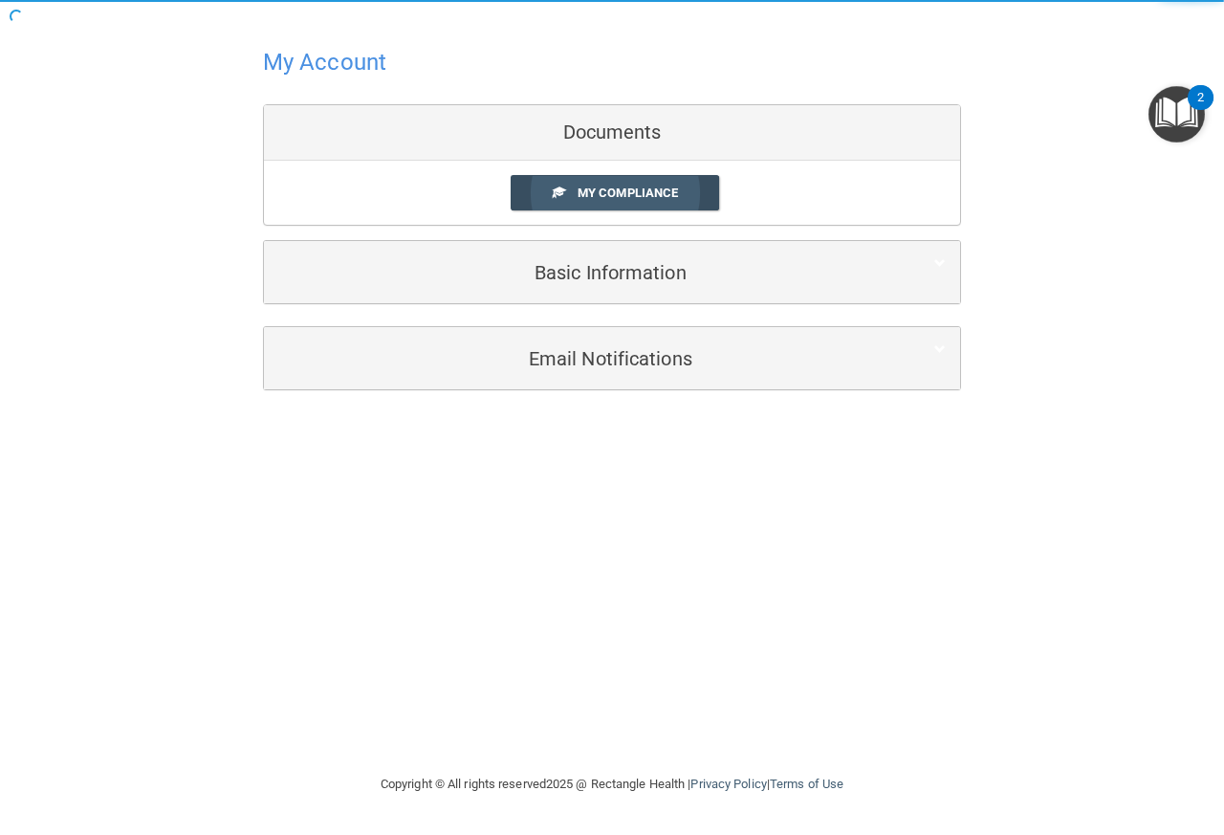
click at [634, 201] on link "My Compliance" at bounding box center [614, 192] width 209 height 35
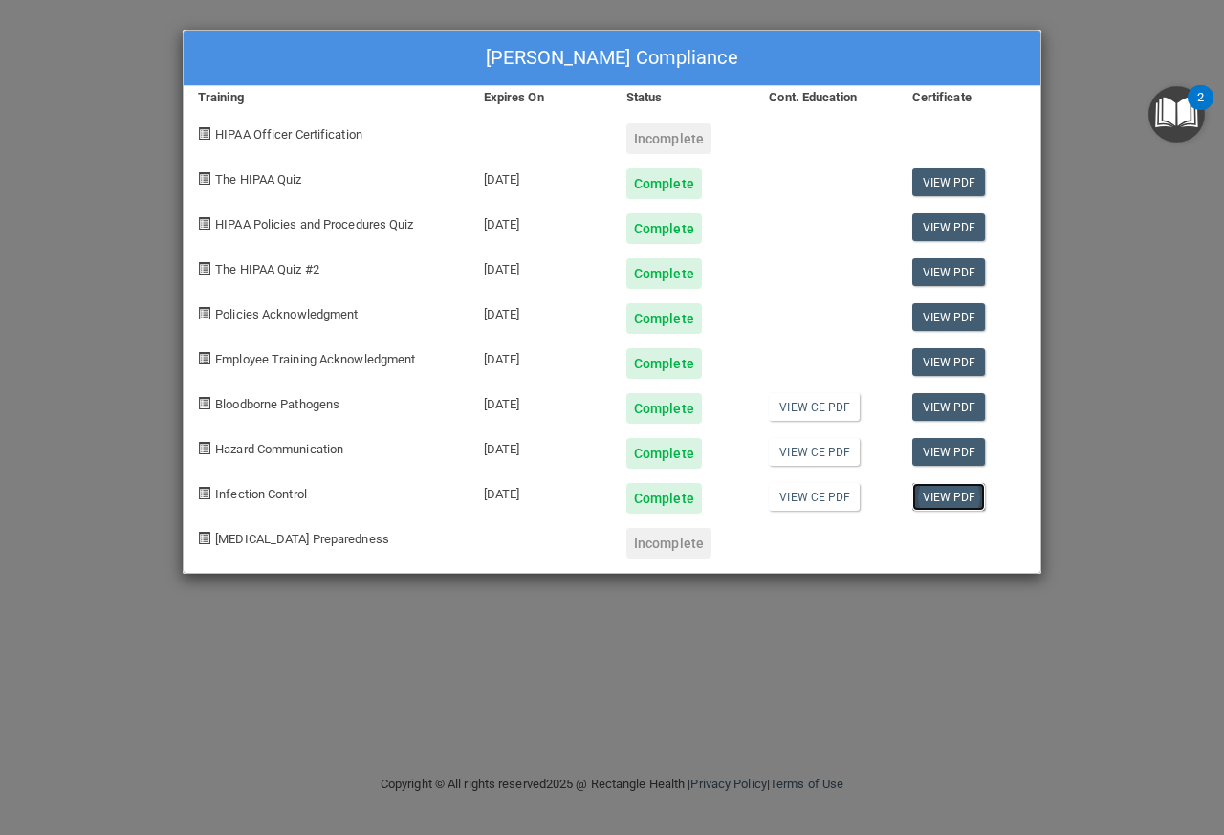
click at [951, 490] on link "View PDF" at bounding box center [949, 497] width 74 height 28
click at [935, 456] on link "View PDF" at bounding box center [949, 452] width 74 height 28
click at [1073, 1] on div "Shannon Doak's Compliance Training Expires On Status Cont. Education Certificat…" at bounding box center [612, 417] width 1224 height 835
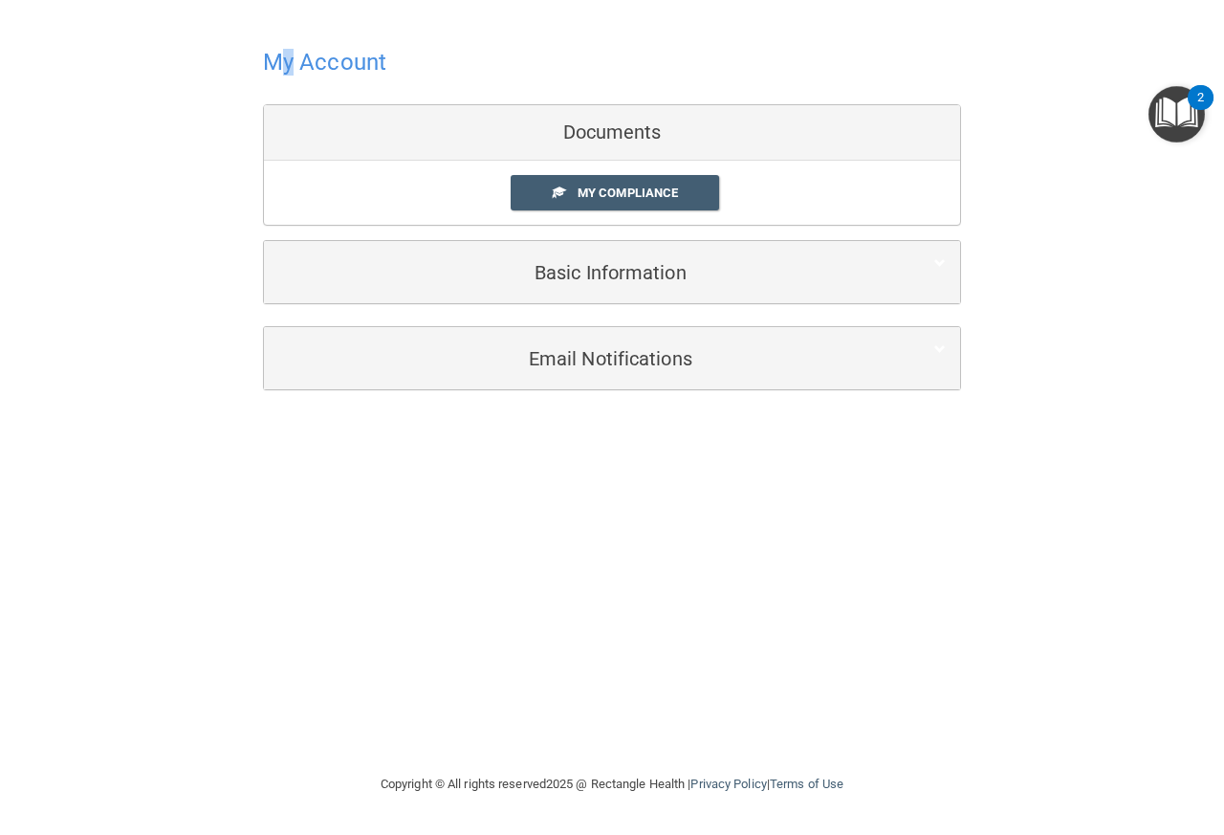
click at [291, 66] on h4 "My Account" at bounding box center [324, 62] width 123 height 25
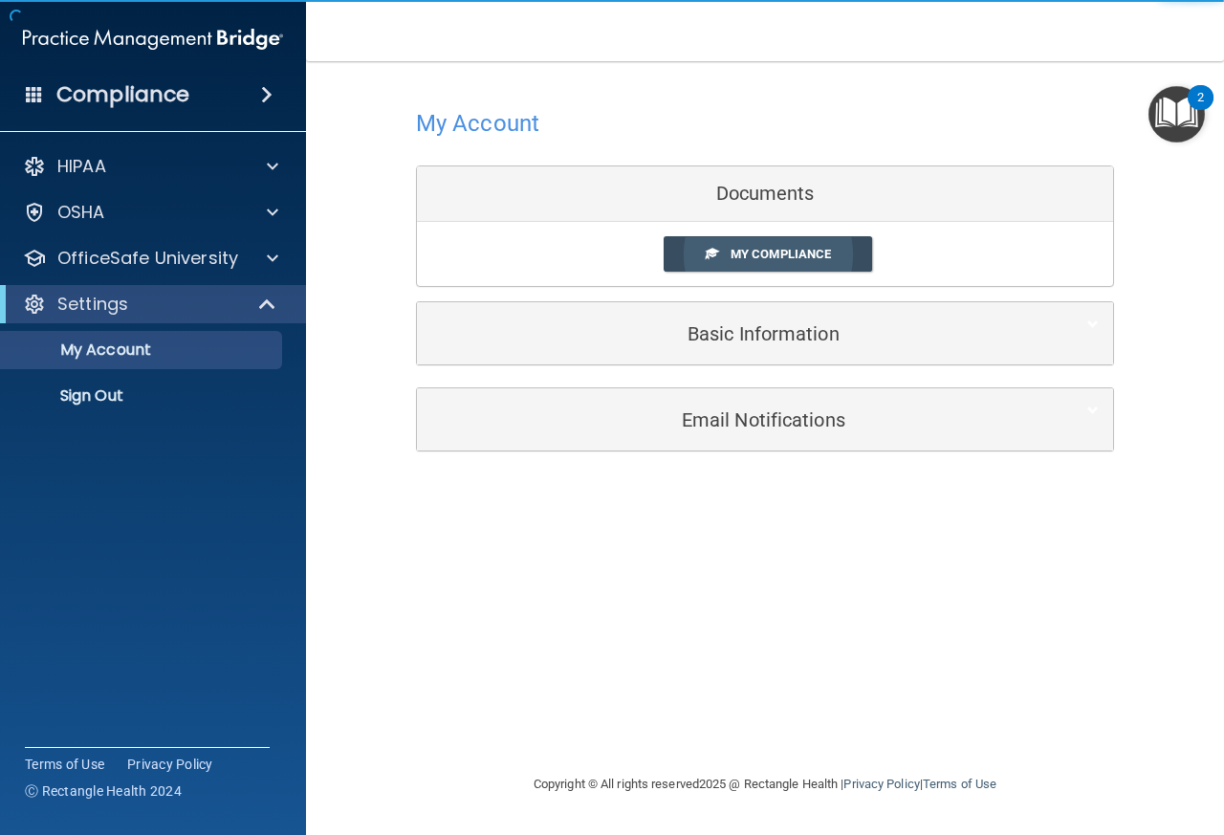
click at [749, 257] on span "My Compliance" at bounding box center [780, 254] width 100 height 14
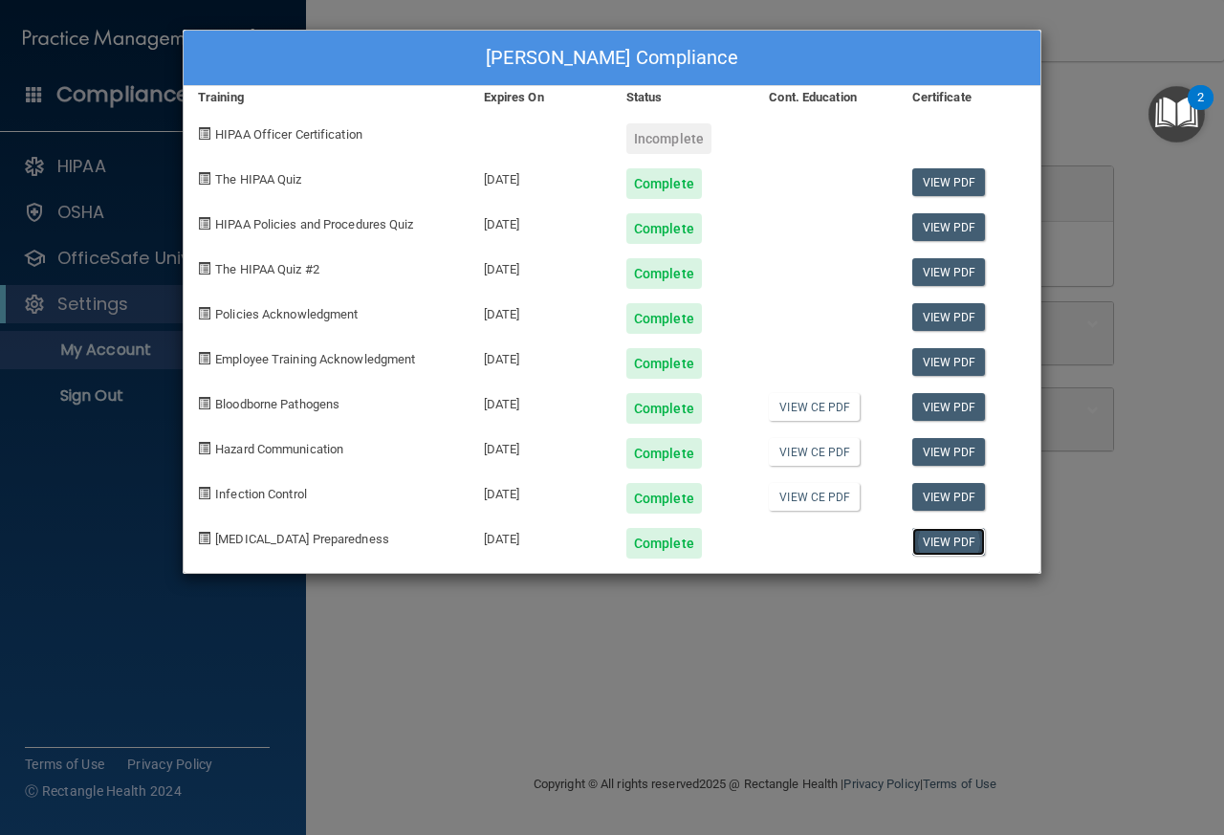
click at [956, 545] on link "View PDF" at bounding box center [949, 542] width 74 height 28
